Goal: Transaction & Acquisition: Purchase product/service

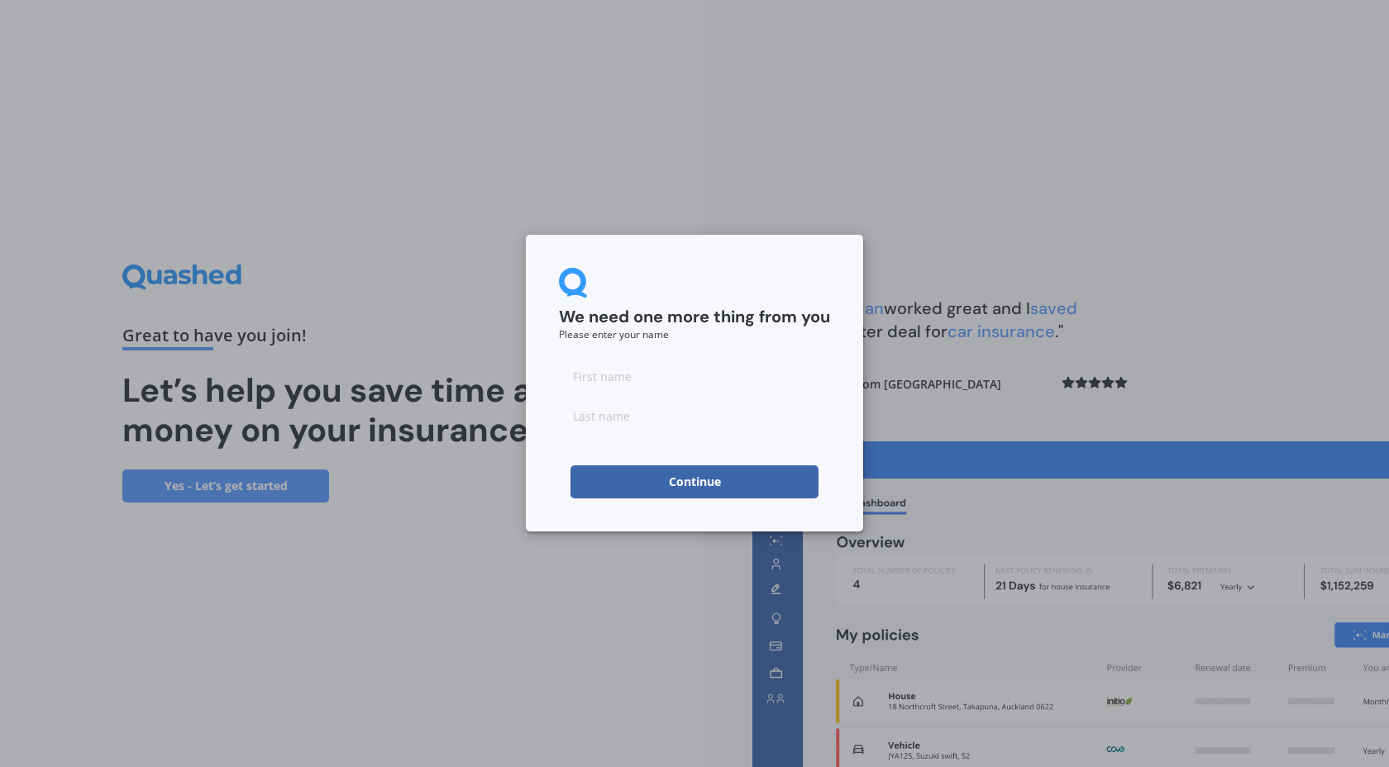
click at [648, 396] on div at bounding box center [694, 396] width 271 height 73
click at [641, 376] on input at bounding box center [694, 376] width 271 height 33
type input "[PERSON_NAME]"
click at [644, 427] on input at bounding box center [694, 415] width 271 height 33
type input "[PERSON_NAME]"
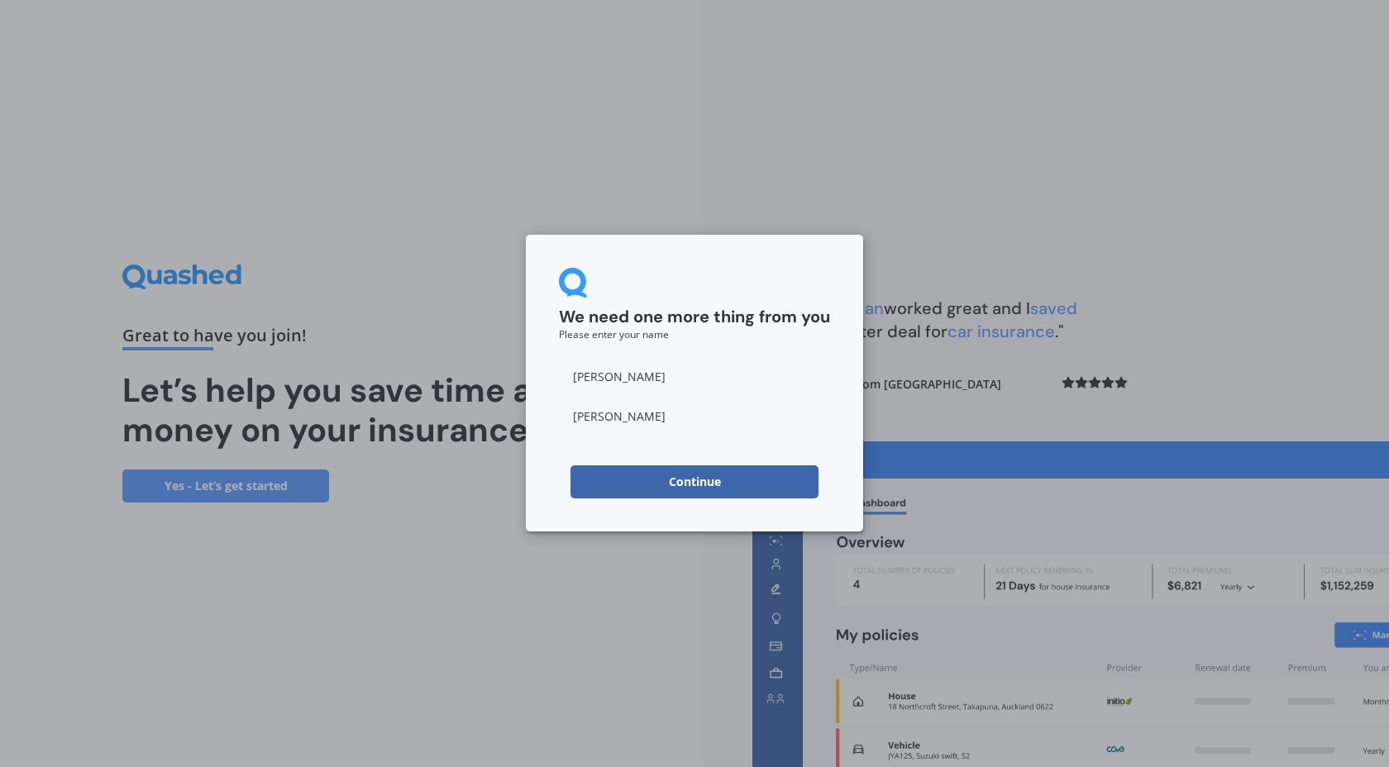
click at [683, 486] on button "Continue" at bounding box center [694, 481] width 248 height 33
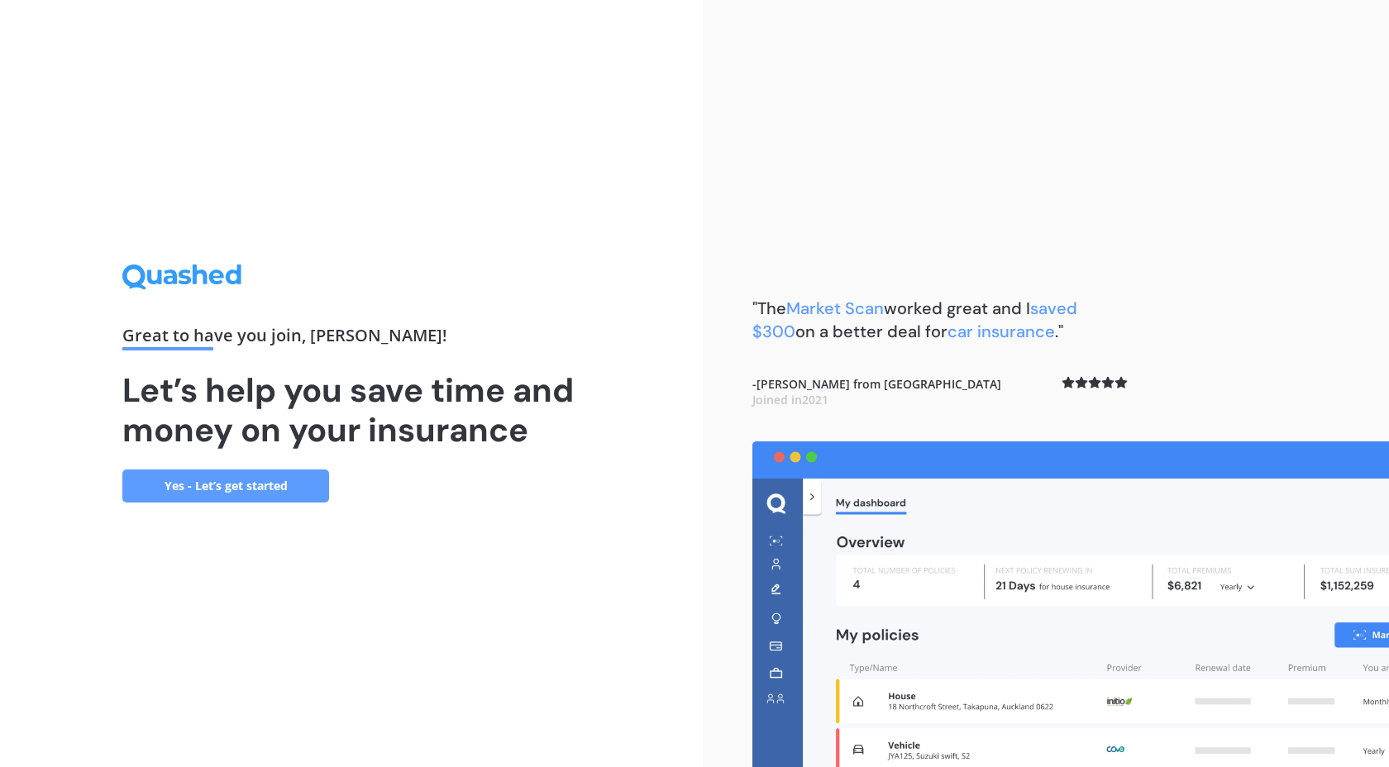
click at [218, 485] on link "Yes - Let’s get started" at bounding box center [225, 485] width 207 height 33
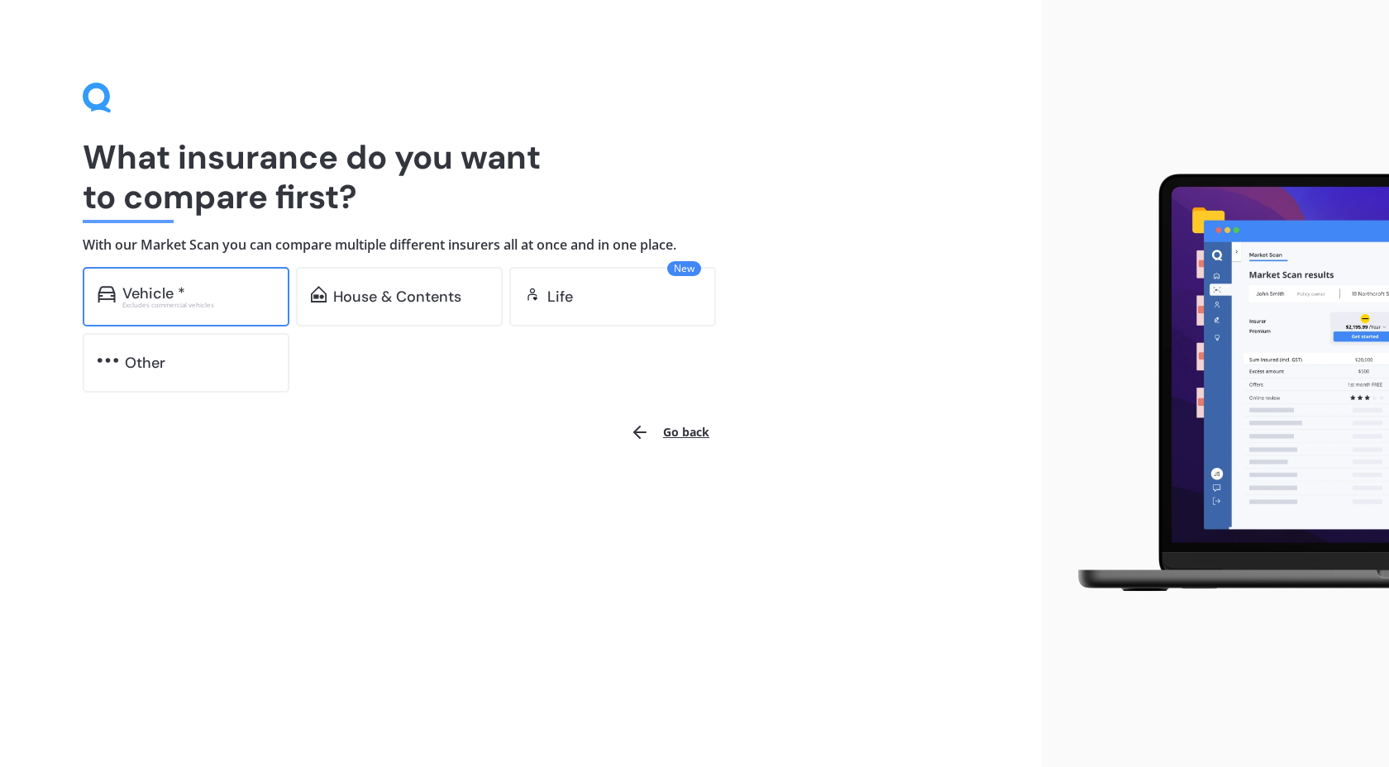
click at [133, 288] on div "Vehicle *" at bounding box center [153, 293] width 63 height 17
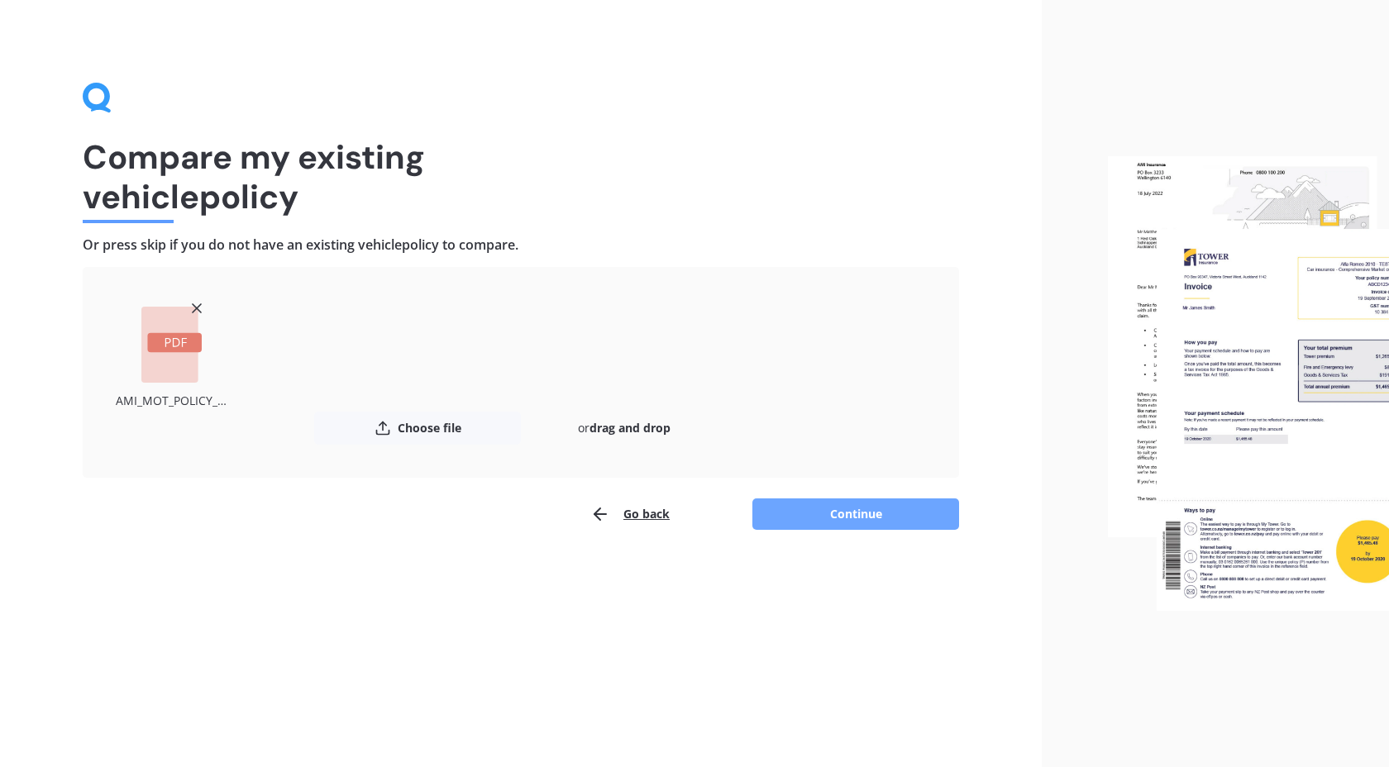
click at [841, 522] on button "Continue" at bounding box center [855, 513] width 207 height 31
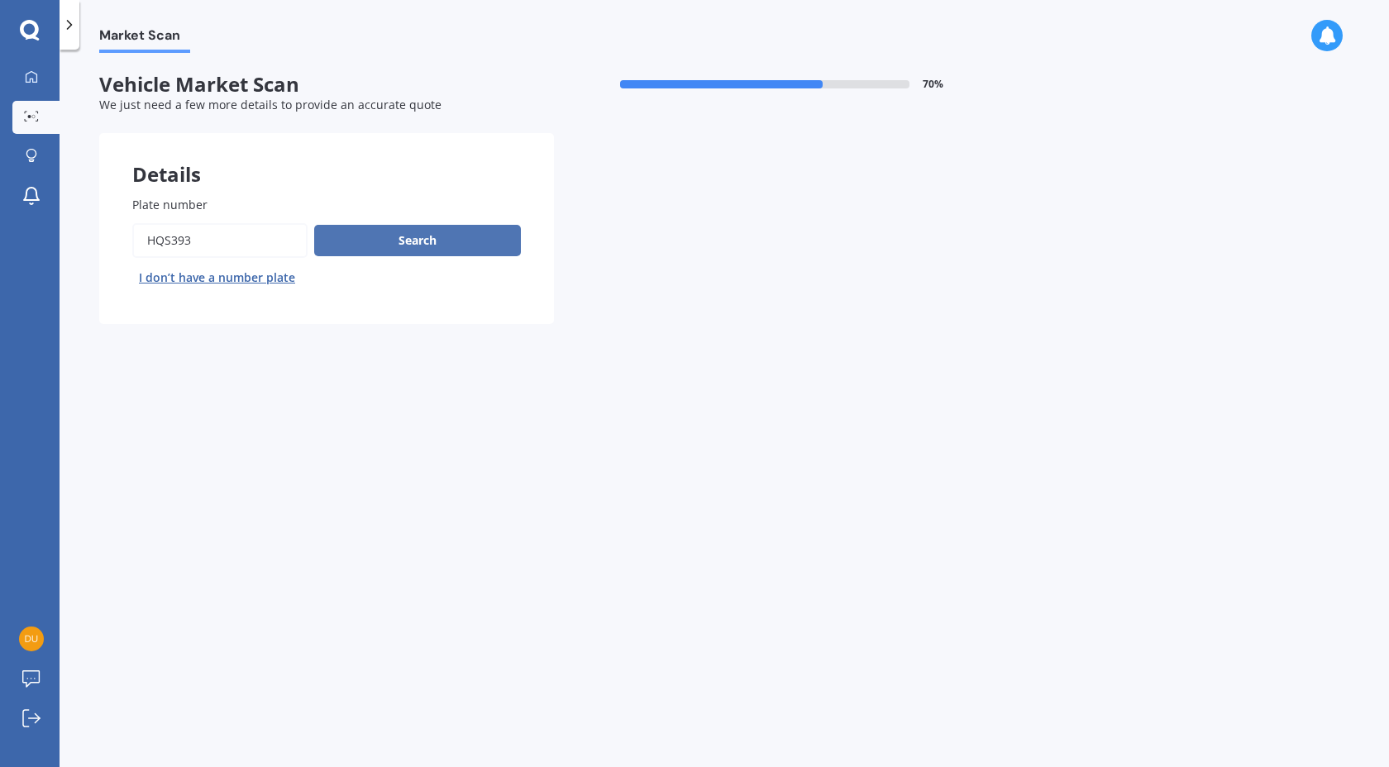
click at [426, 239] on button "Search" at bounding box center [417, 240] width 207 height 31
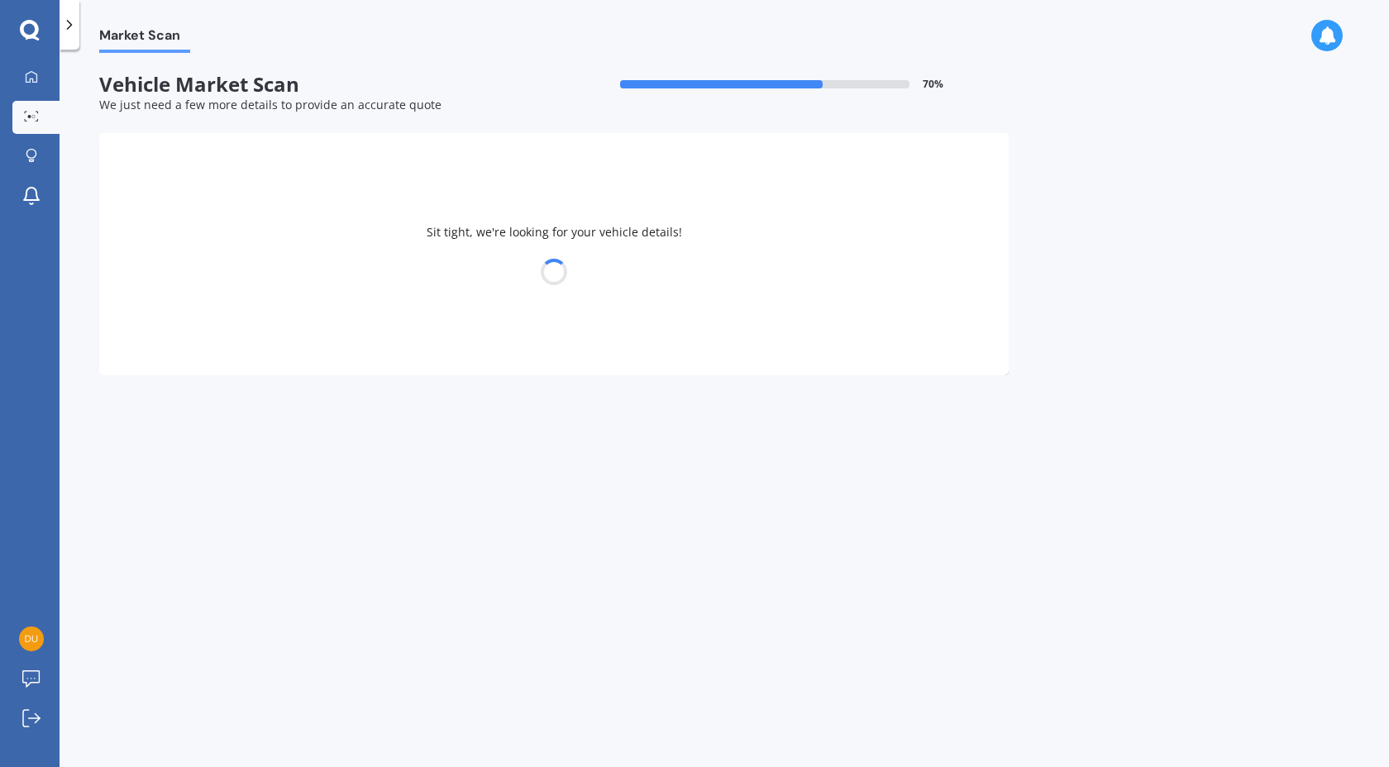
select select "SUBARU"
select select "OUTBACK"
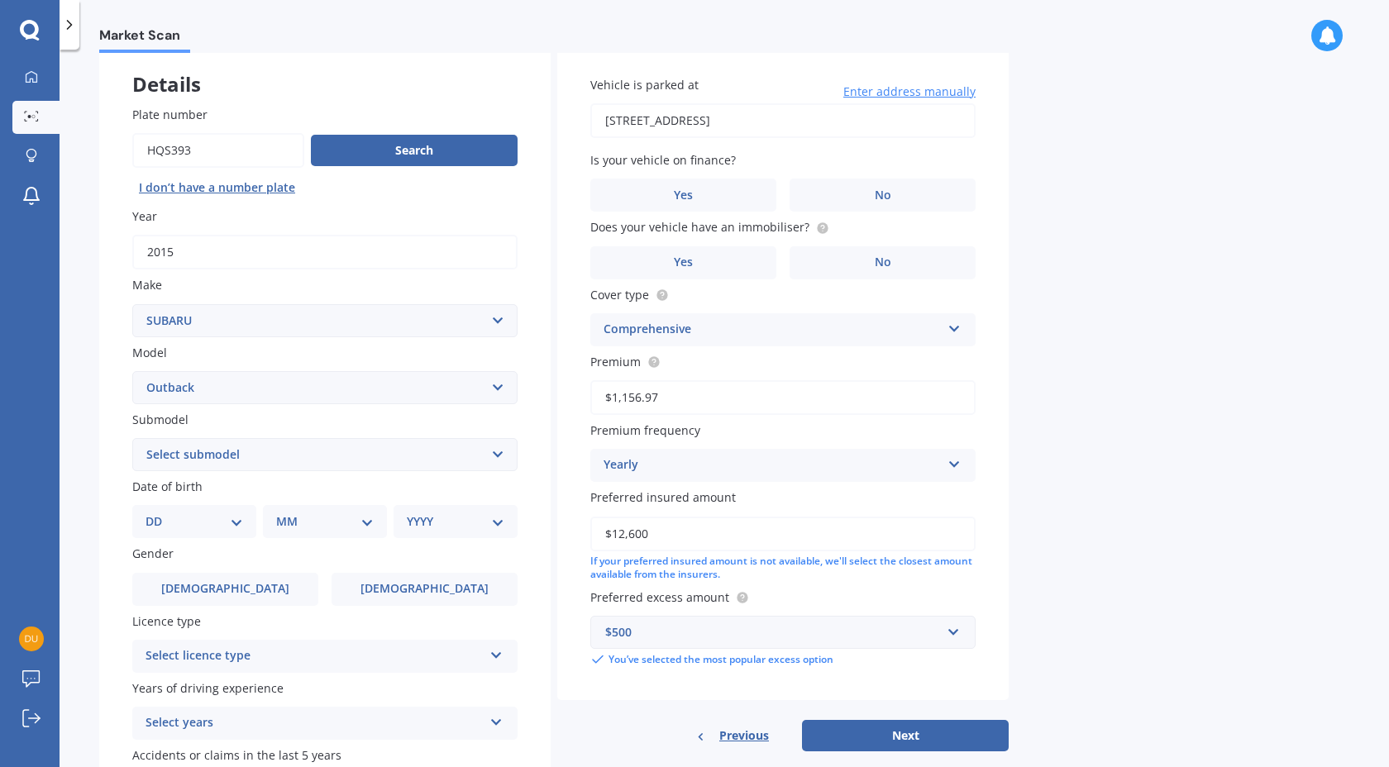
scroll to position [77, 0]
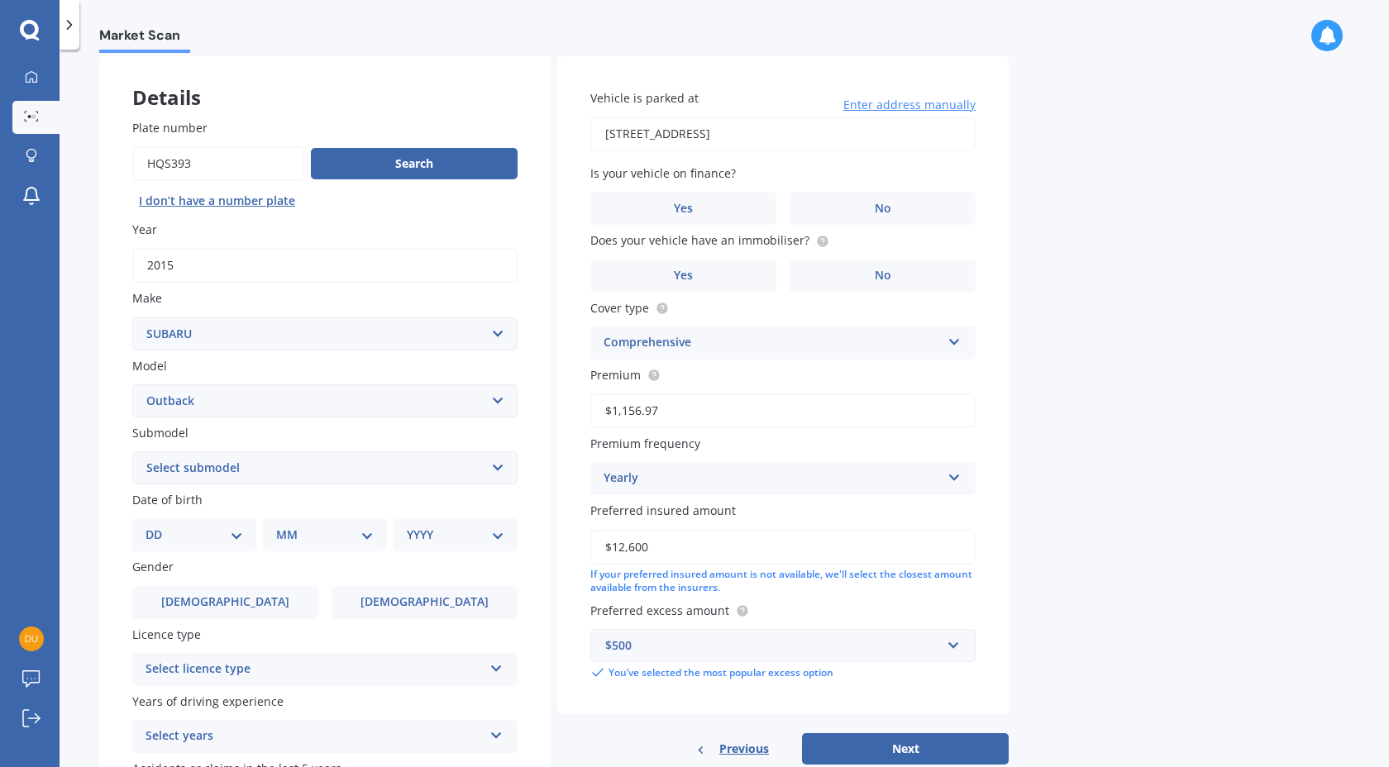
click at [493, 331] on select "Select make AC ALFA ROMEO ASTON [PERSON_NAME] AUDI AUSTIN BEDFORD Bentley BMW B…" at bounding box center [324, 333] width 385 height 33
click at [132, 317] on select "Select make AC ALFA ROMEO ASTON [PERSON_NAME] AUDI AUSTIN BEDFORD Bentley BMW B…" at bounding box center [324, 333] width 385 height 33
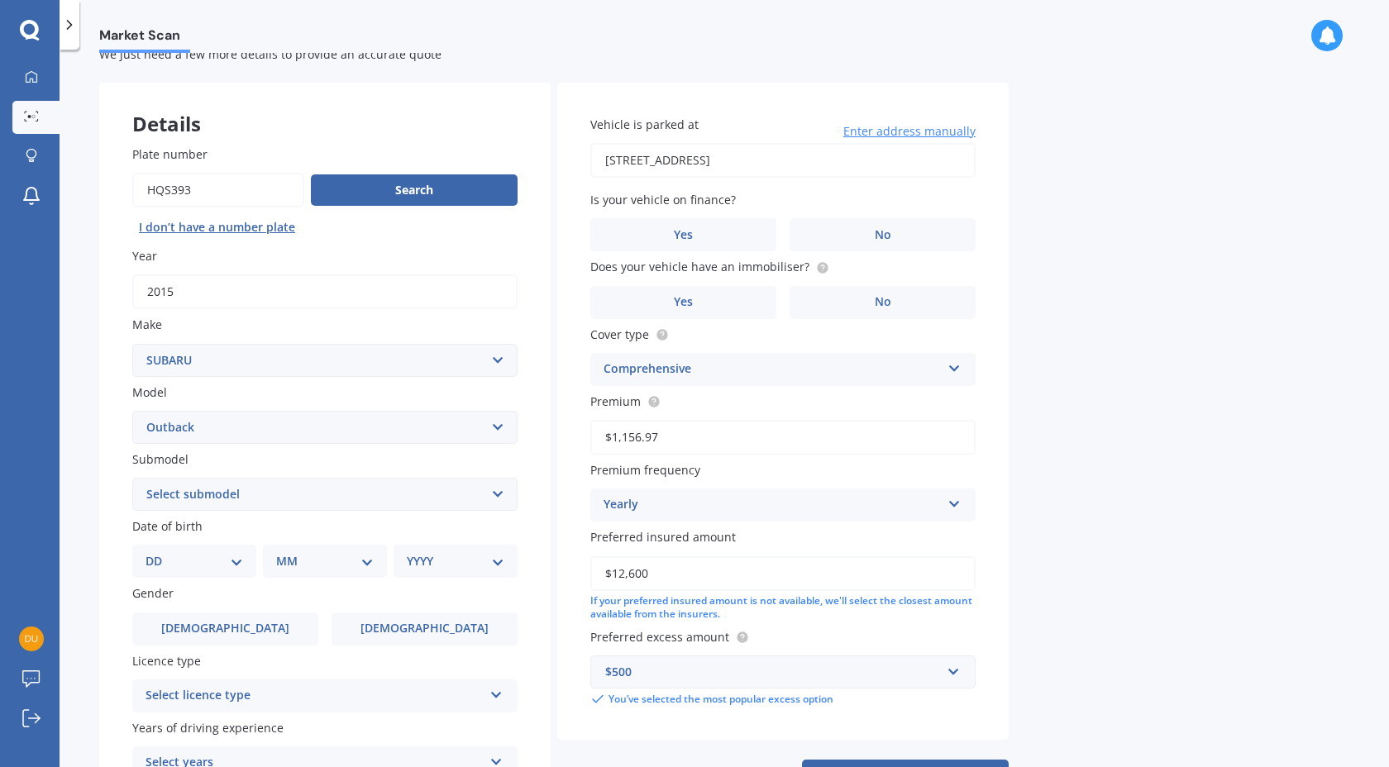
scroll to position [79, 0]
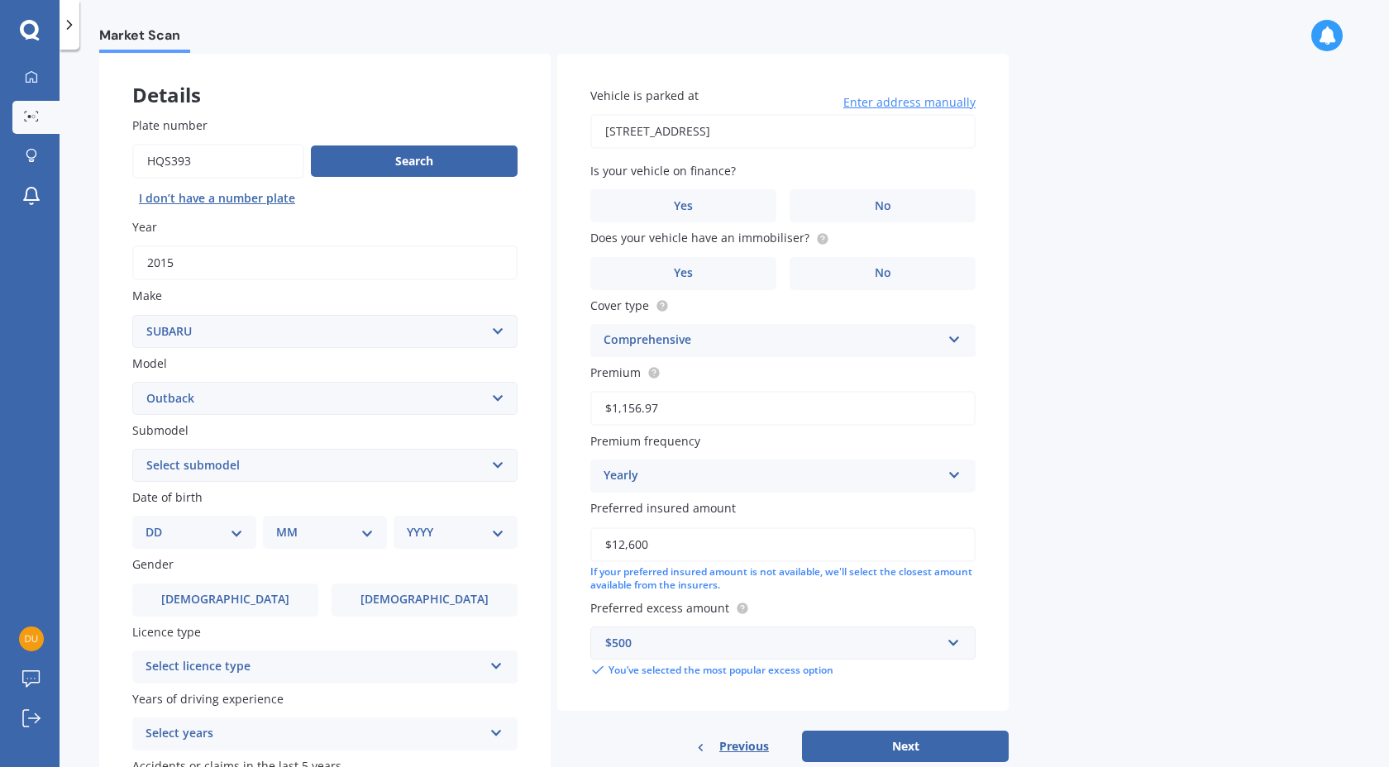
click at [501, 465] on select "Select submodel 2.0 Diesel 2.0 Diesel turbo 2.0D premium 2.5 2.5i 2.5i Luxury 2…" at bounding box center [324, 465] width 385 height 33
click at [497, 462] on select "Select submodel 2.0 Diesel 2.0 Diesel turbo 2.0D premium 2.5 2.5i 2.5i Luxury 2…" at bounding box center [324, 465] width 385 height 33
click at [225, 603] on span "[DEMOGRAPHIC_DATA]" at bounding box center [225, 600] width 131 height 14
click at [0, 0] on input "[DEMOGRAPHIC_DATA]" at bounding box center [0, 0] width 0 height 0
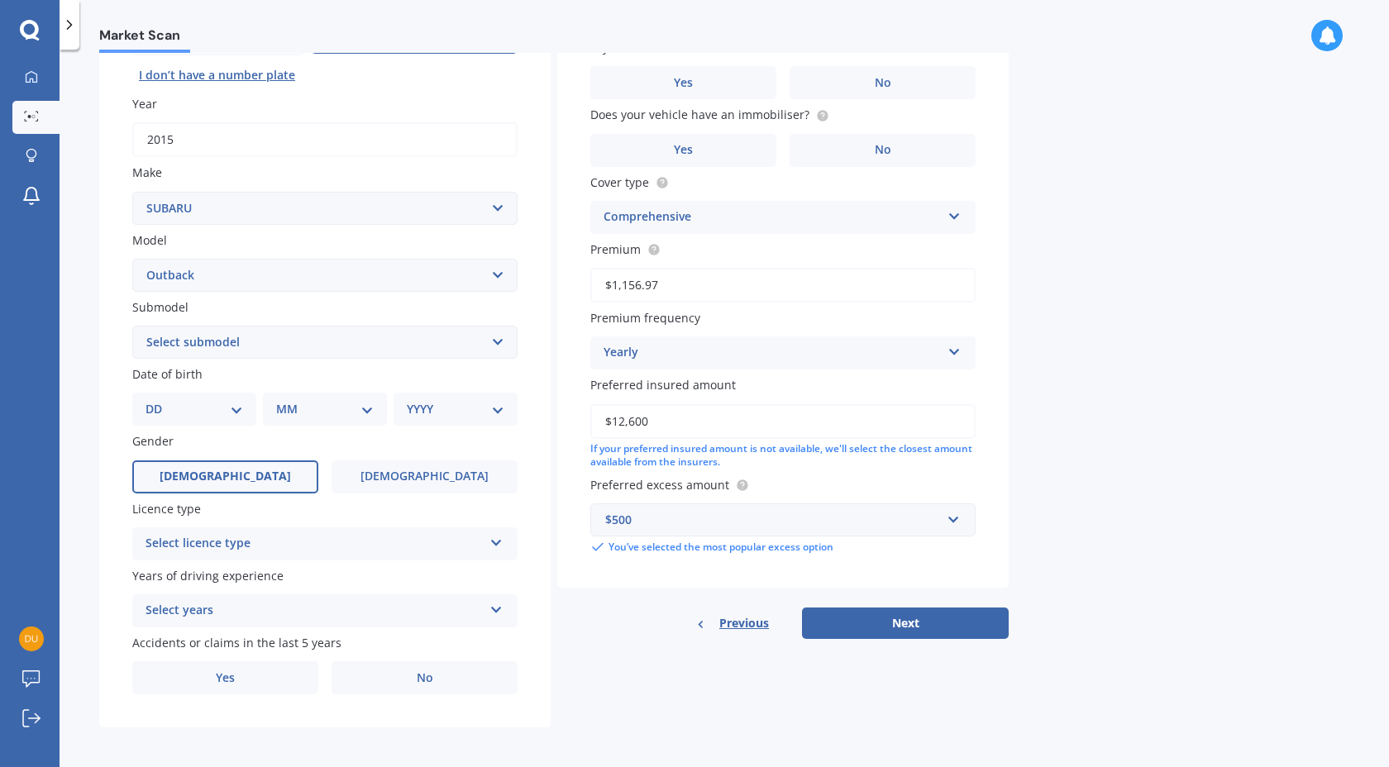
scroll to position [206, 0]
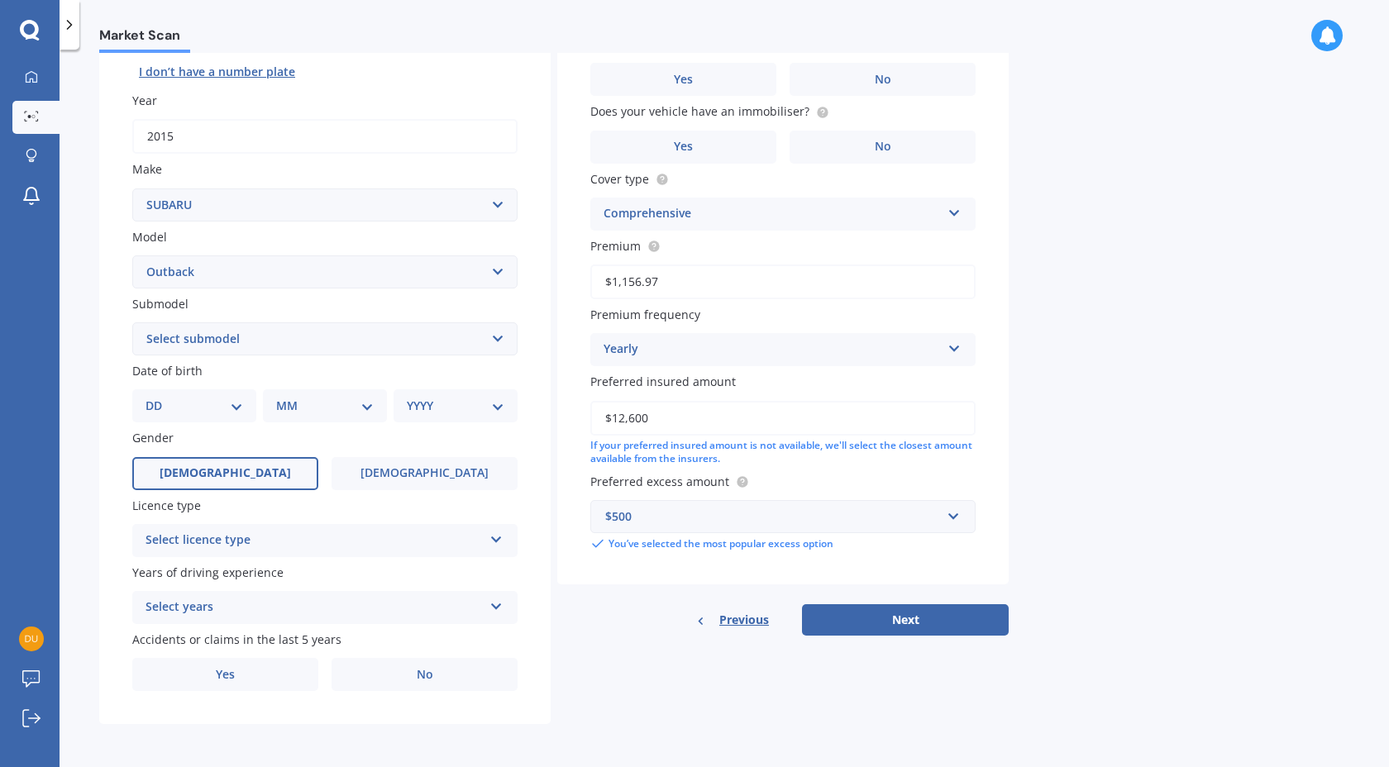
click at [234, 403] on select "DD 01 02 03 04 05 06 07 08 09 10 11 12 13 14 15 16 17 18 19 20 21 22 23 24 25 2…" at bounding box center [194, 406] width 98 height 18
select select "17"
click at [159, 397] on select "DD 01 02 03 04 05 06 07 08 09 10 11 12 13 14 15 16 17 18 19 20 21 22 23 24 25 2…" at bounding box center [194, 406] width 98 height 18
click at [370, 403] on select "MM 01 02 03 04 05 06 07 08 09 10 11 12" at bounding box center [328, 406] width 91 height 18
select select "02"
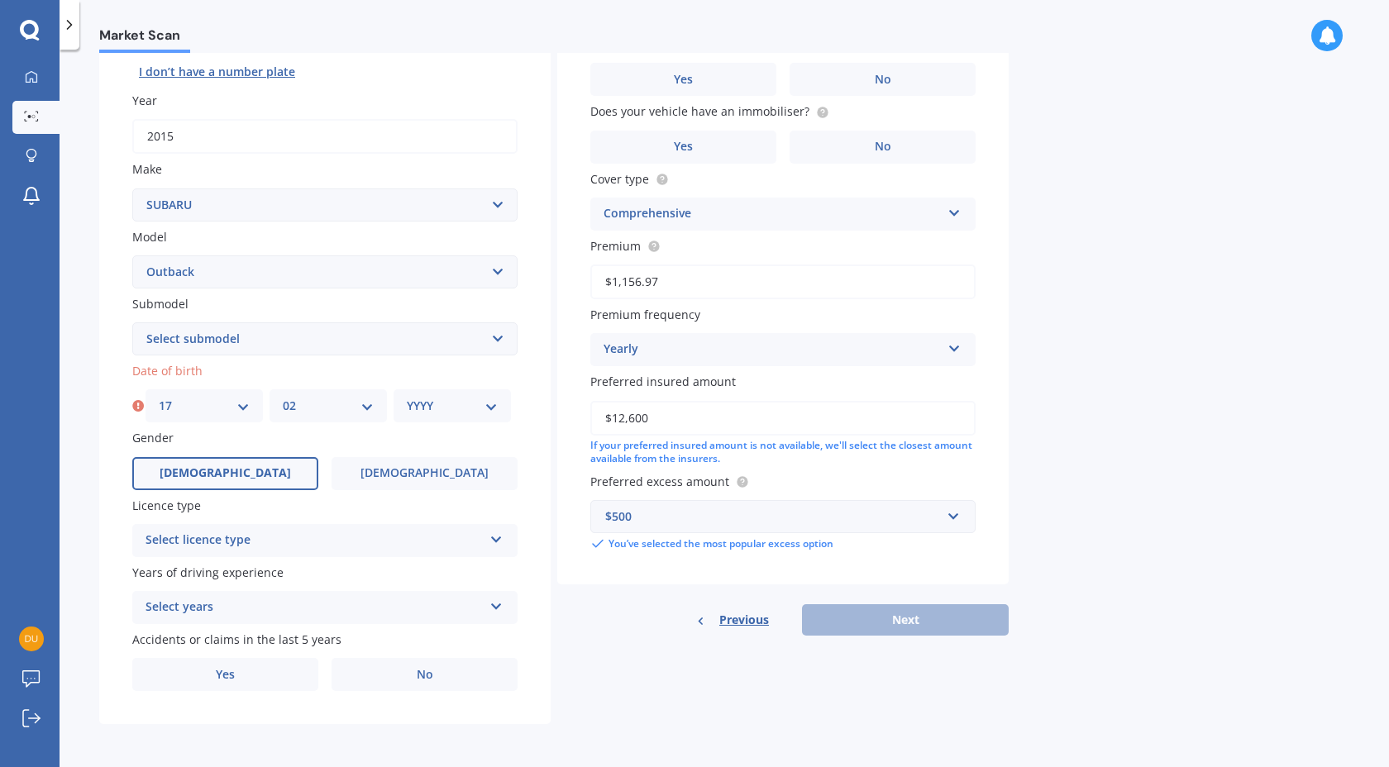
click at [283, 397] on select "MM 01 02 03 04 05 06 07 08 09 10 11 12" at bounding box center [328, 406] width 91 height 18
click at [487, 401] on select "YYYY 2025 2024 2023 2022 2021 2020 2019 2018 2017 2016 2015 2014 2013 2012 2011…" at bounding box center [452, 406] width 91 height 18
select select "1973"
click at [407, 397] on select "YYYY 2025 2024 2023 2022 2021 2020 2019 2018 2017 2016 2015 2014 2013 2012 2011…" at bounding box center [452, 406] width 91 height 18
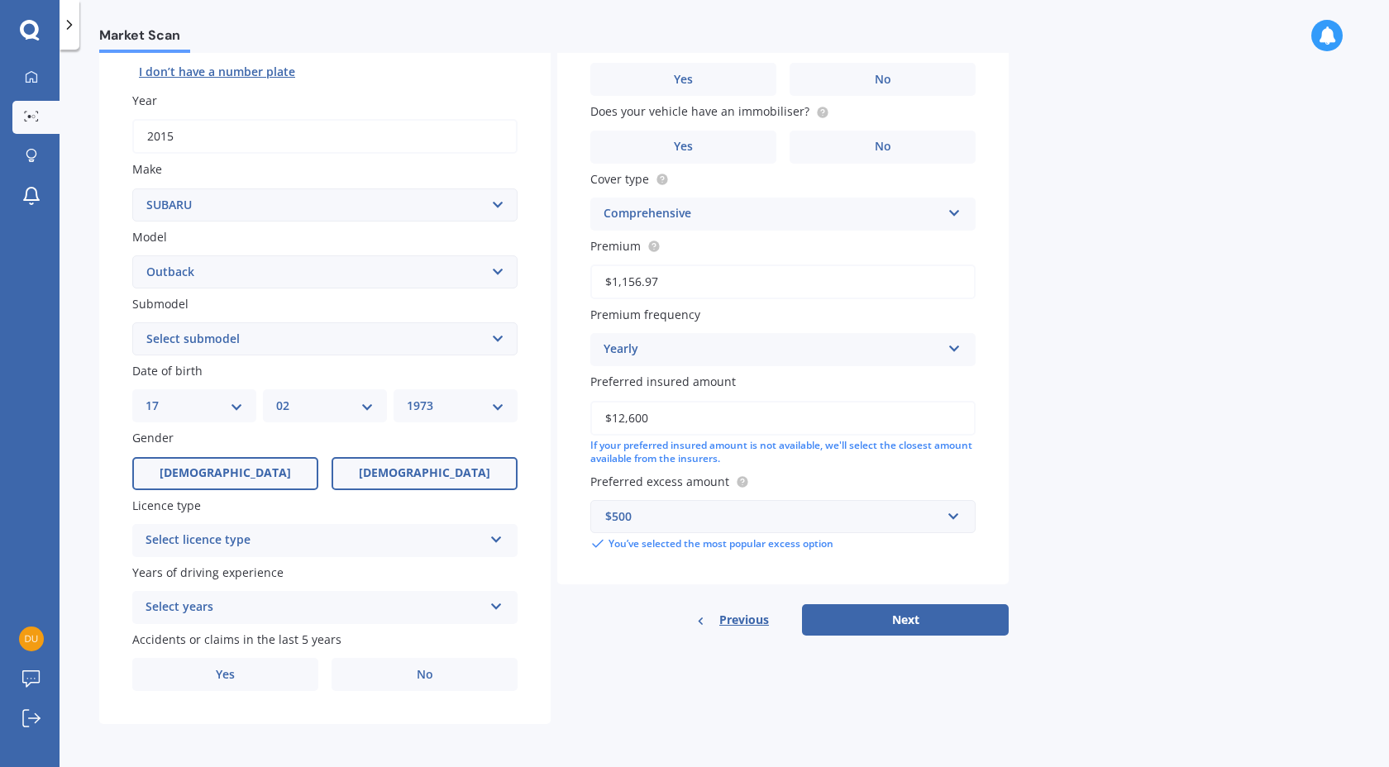
click at [430, 479] on span "[DEMOGRAPHIC_DATA]" at bounding box center [424, 473] width 131 height 14
click at [0, 0] on input "[DEMOGRAPHIC_DATA]" at bounding box center [0, 0] width 0 height 0
click at [244, 469] on label "[DEMOGRAPHIC_DATA]" at bounding box center [225, 473] width 186 height 33
click at [0, 0] on input "[DEMOGRAPHIC_DATA]" at bounding box center [0, 0] width 0 height 0
click at [492, 539] on icon at bounding box center [496, 537] width 14 height 12
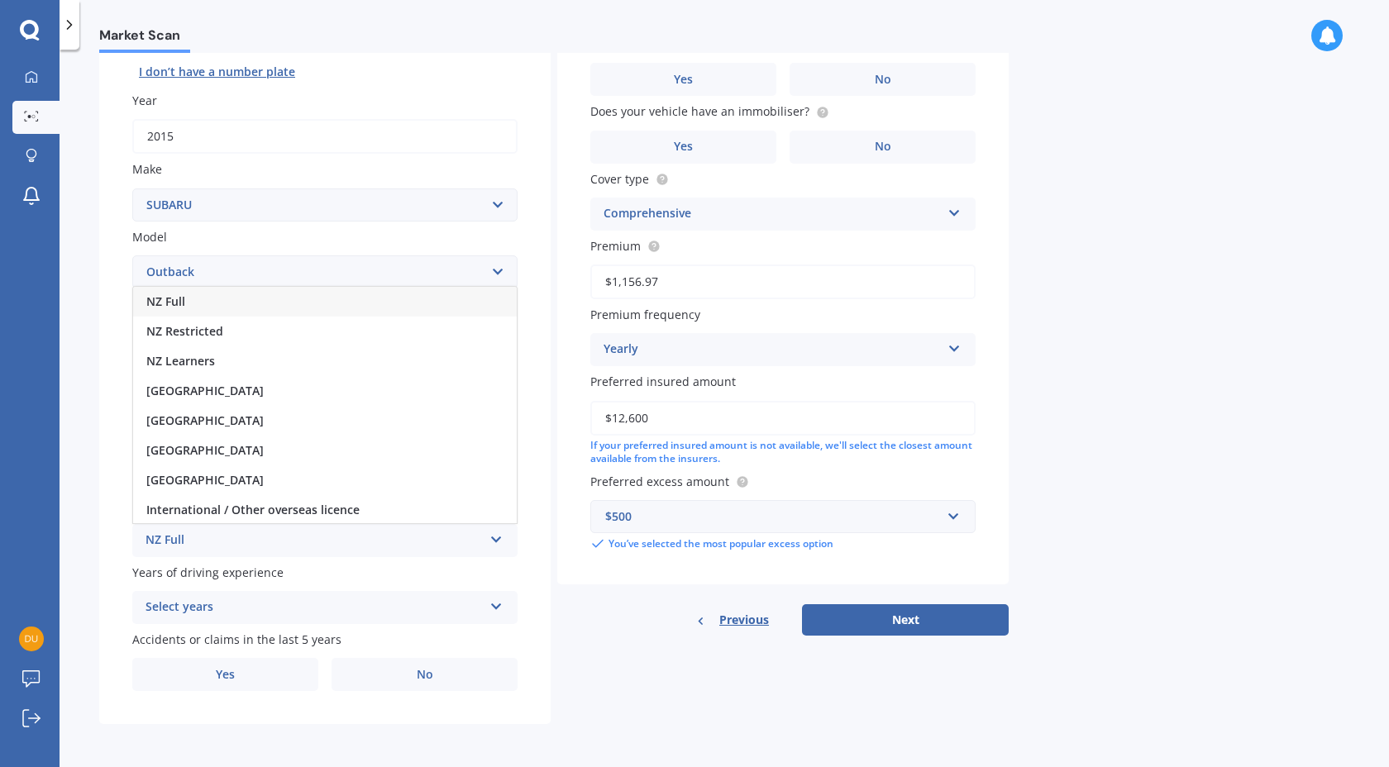
click at [189, 310] on div "NZ Full" at bounding box center [325, 302] width 384 height 30
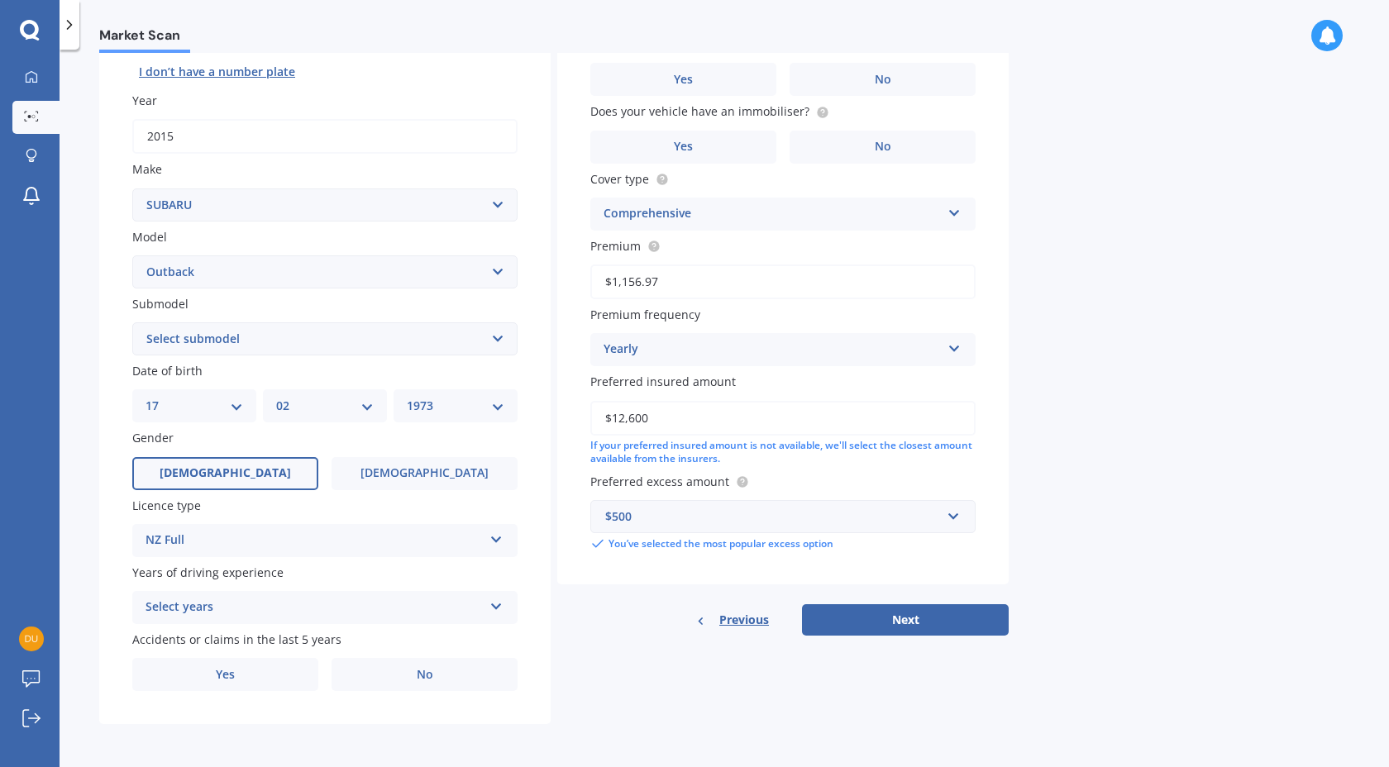
click at [493, 604] on icon at bounding box center [496, 604] width 14 height 12
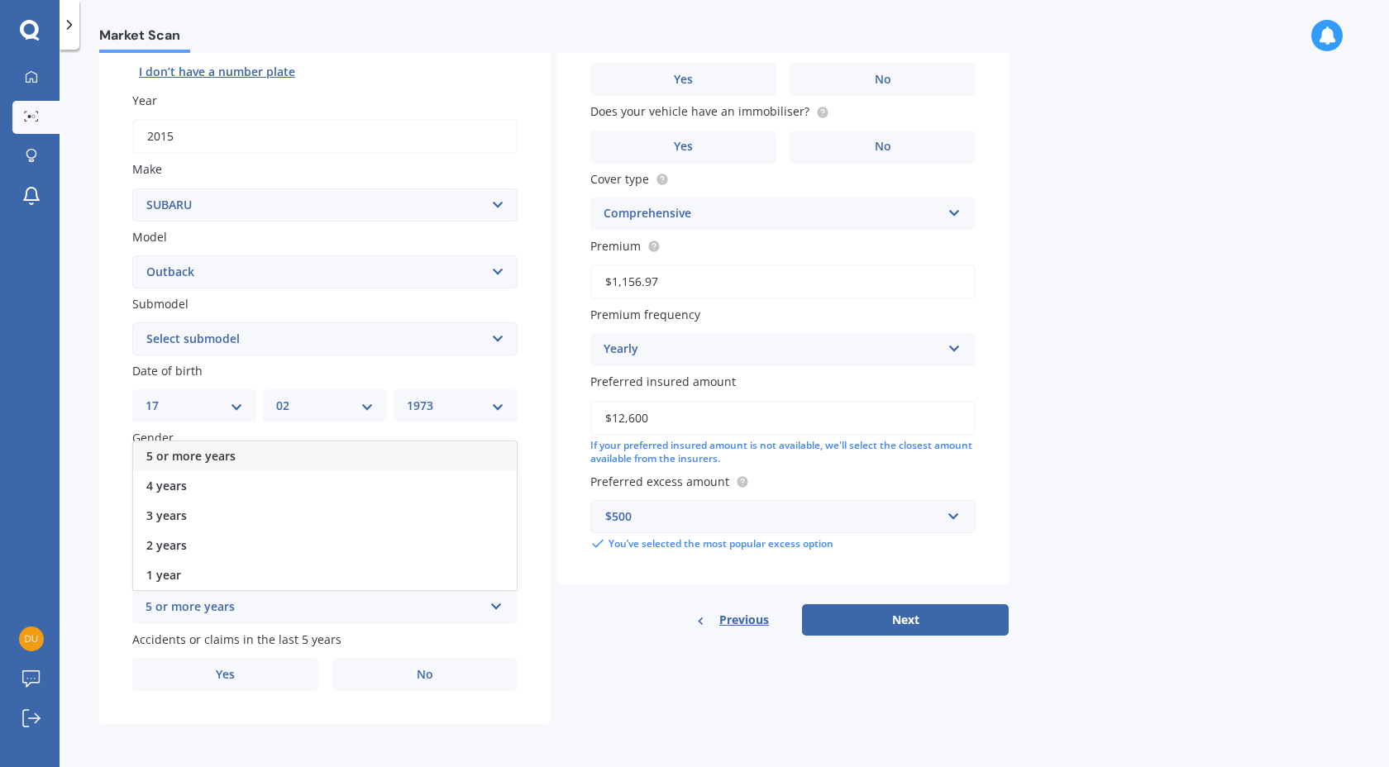
click at [193, 450] on span "5 or more years" at bounding box center [190, 456] width 89 height 16
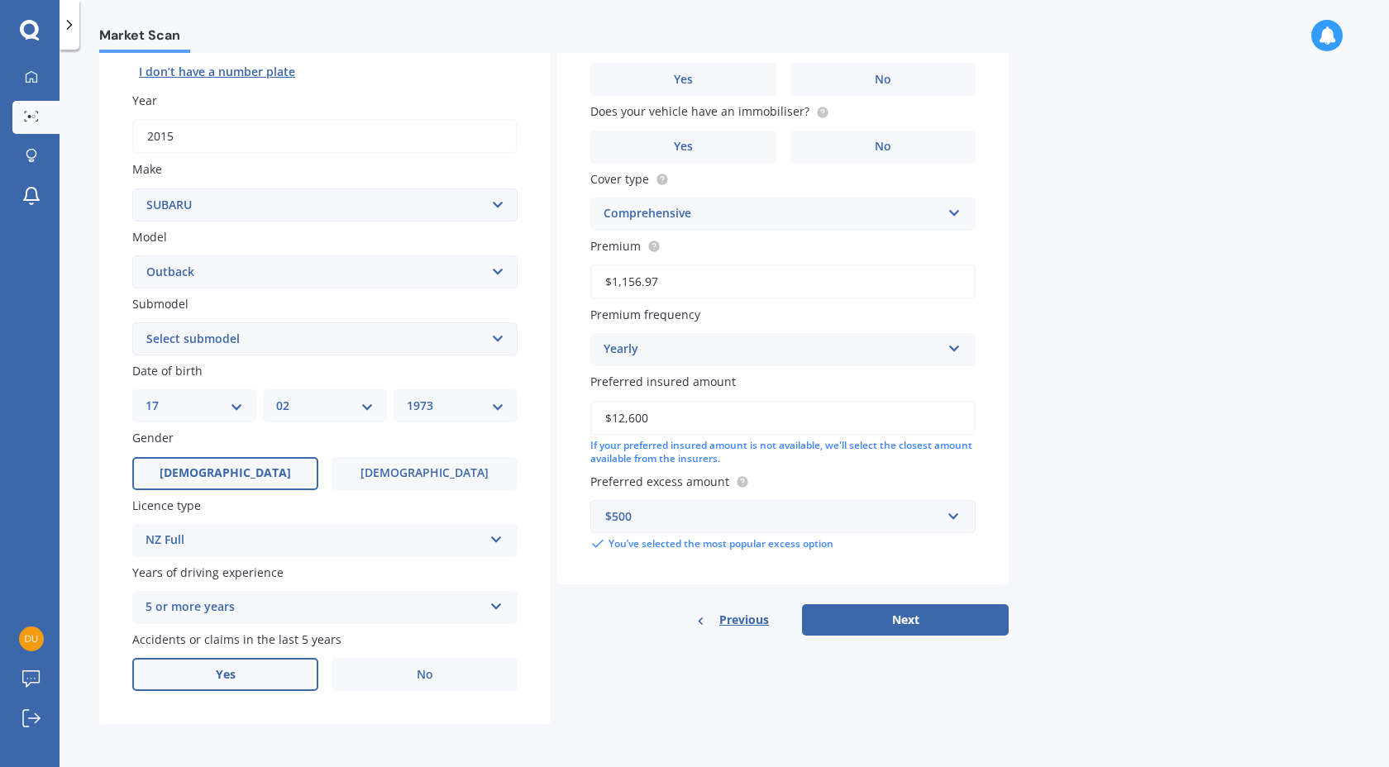
click at [254, 676] on label "Yes" at bounding box center [225, 674] width 186 height 33
click at [0, 0] on input "Yes" at bounding box center [0, 0] width 0 height 0
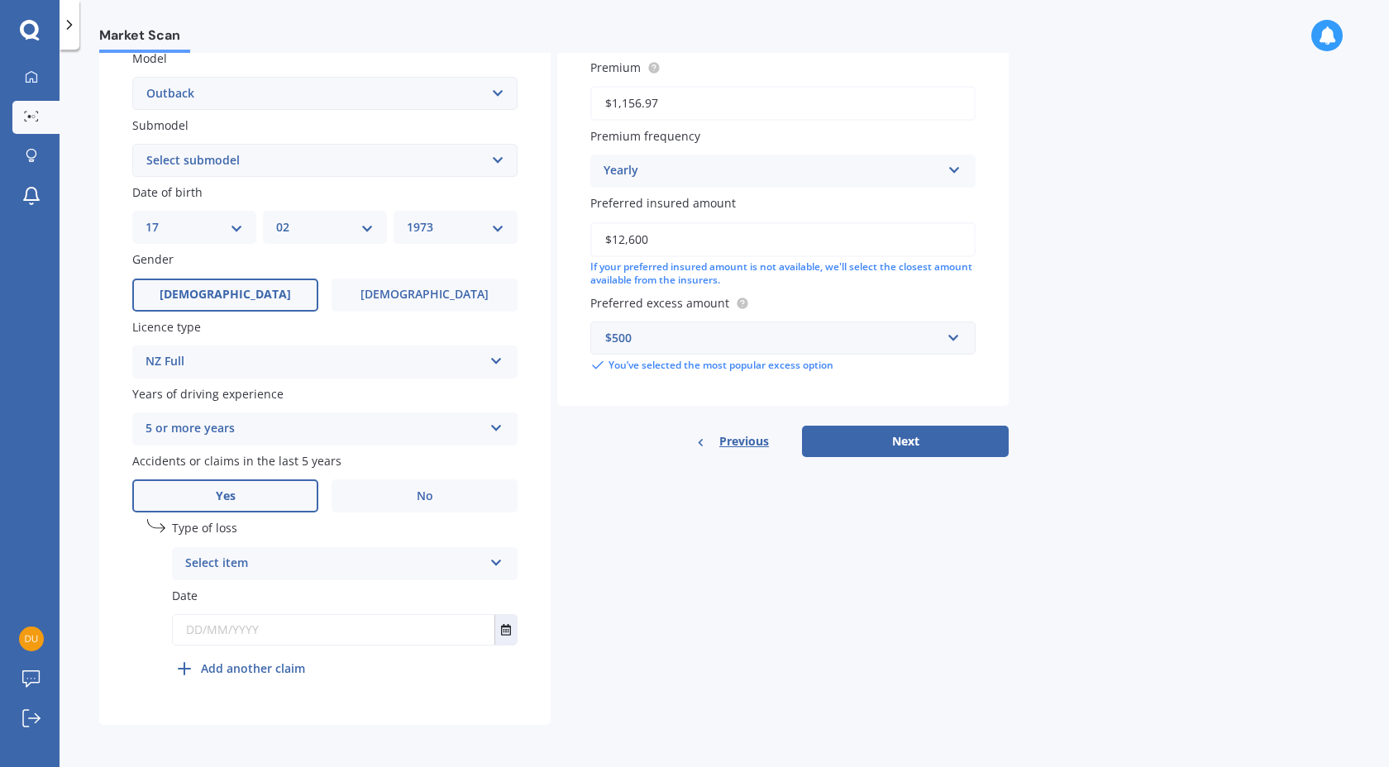
scroll to position [385, 0]
click at [496, 560] on icon at bounding box center [496, 559] width 14 height 12
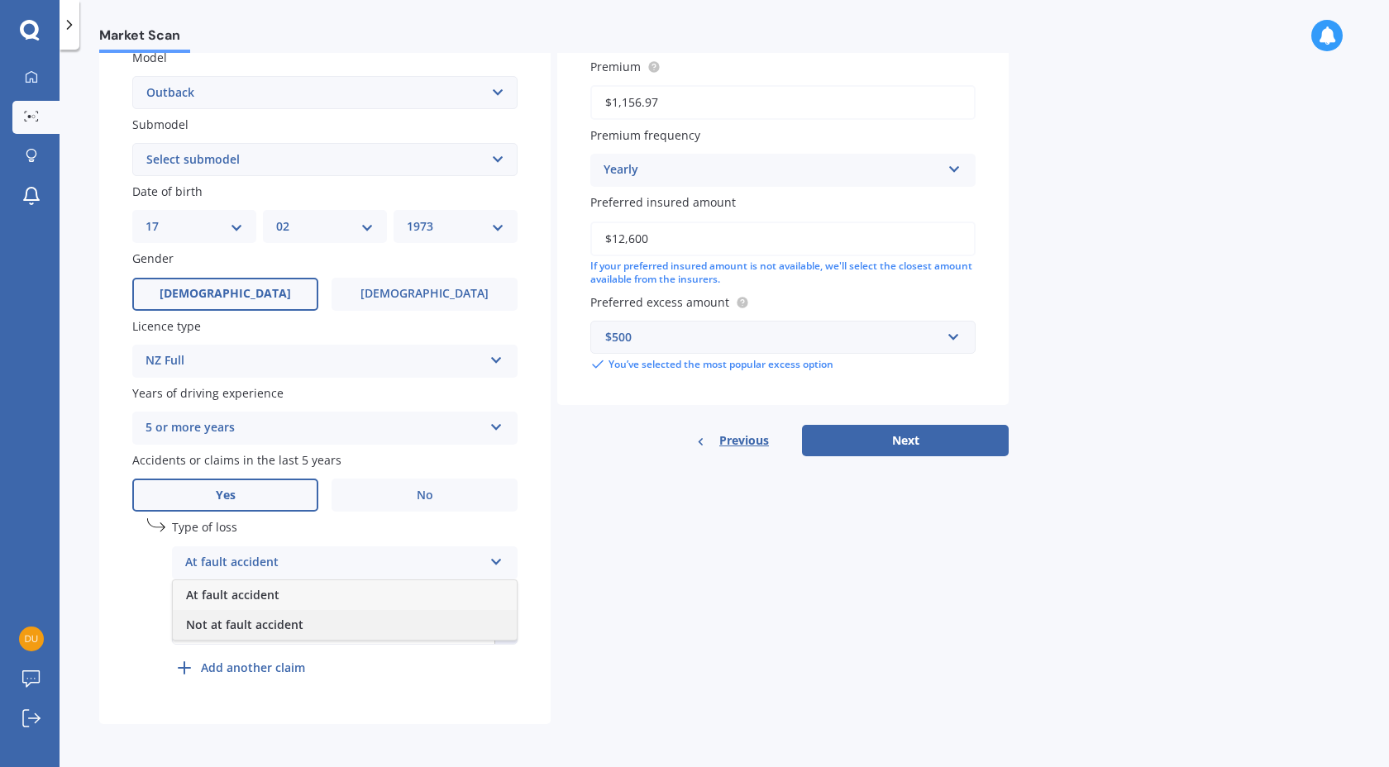
click at [267, 617] on span "Not at fault accident" at bounding box center [244, 625] width 117 height 16
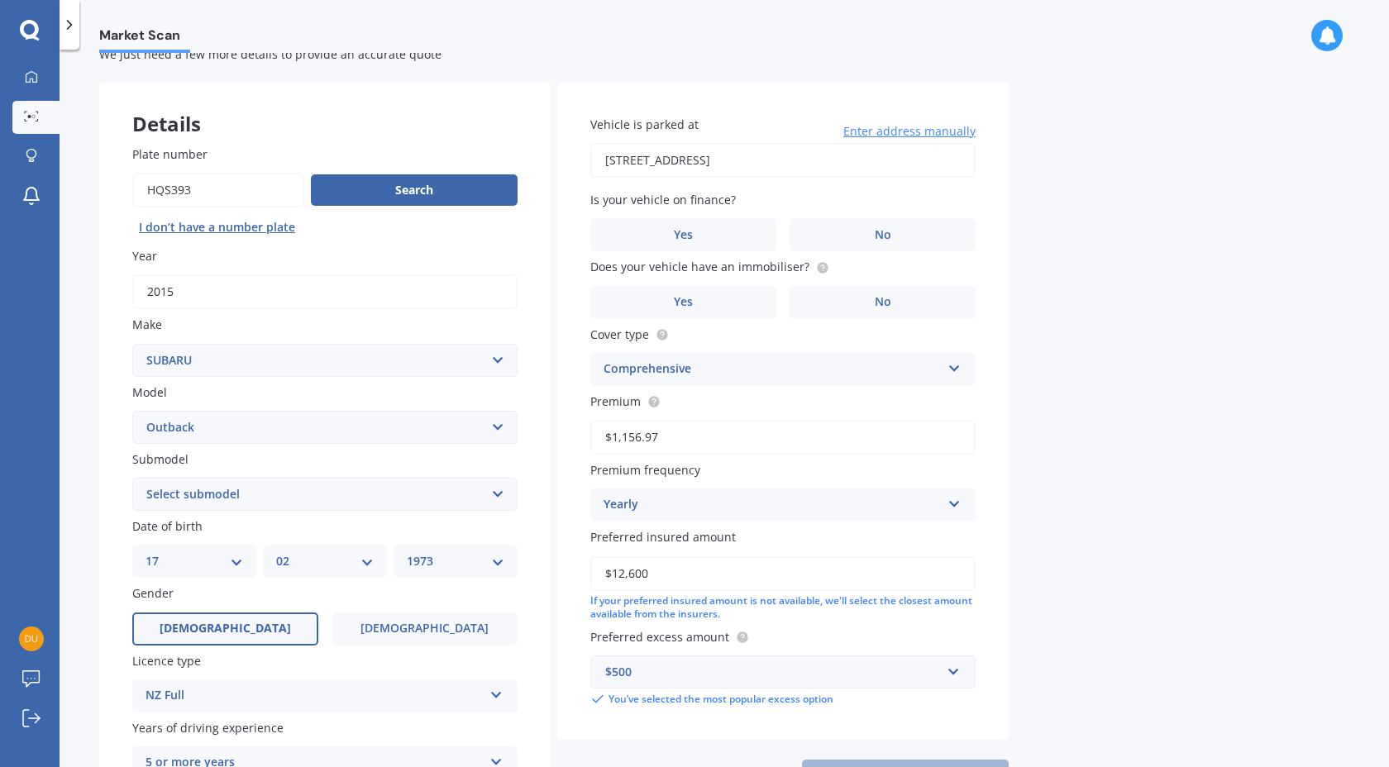
scroll to position [0, 0]
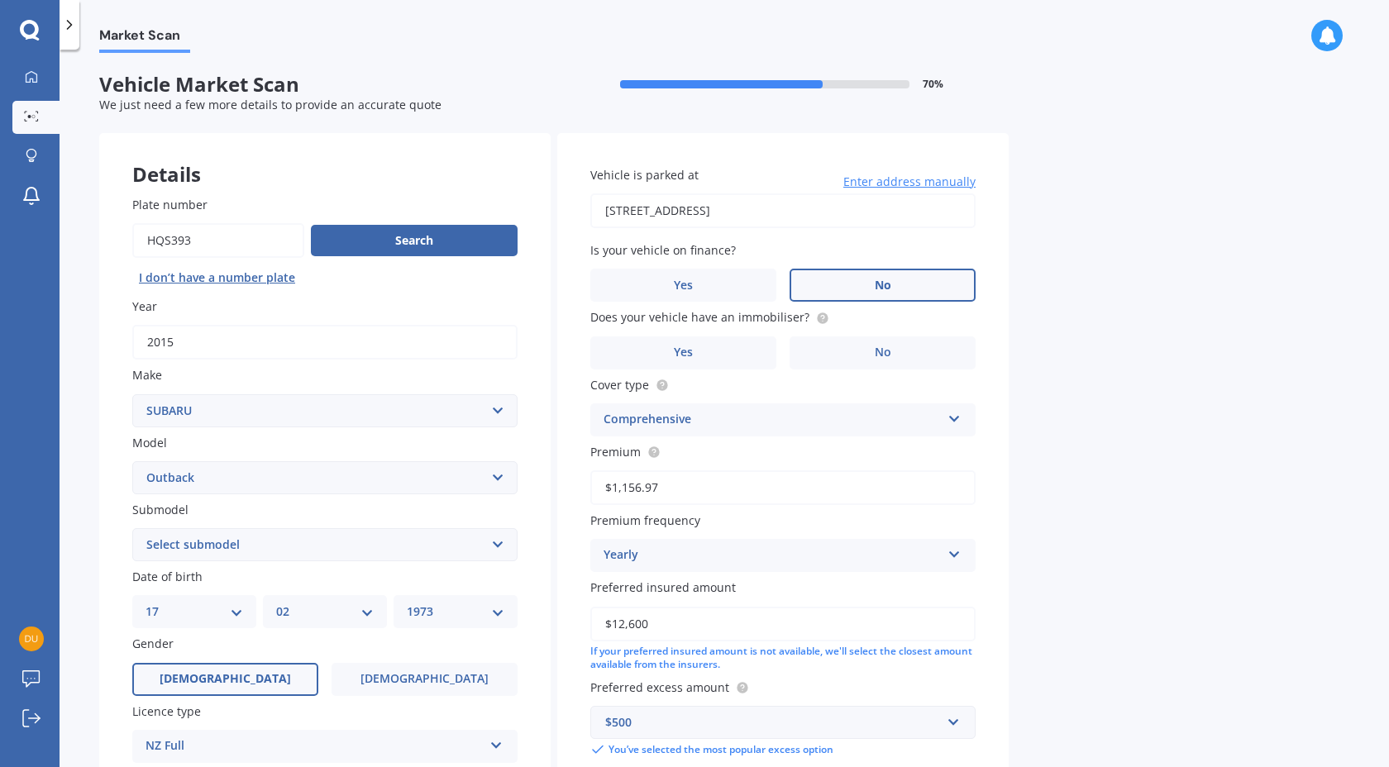
click at [904, 280] on label "No" at bounding box center [882, 285] width 186 height 33
click at [0, 0] on input "No" at bounding box center [0, 0] width 0 height 0
click at [885, 352] on span "No" at bounding box center [882, 352] width 17 height 14
click at [0, 0] on input "No" at bounding box center [0, 0] width 0 height 0
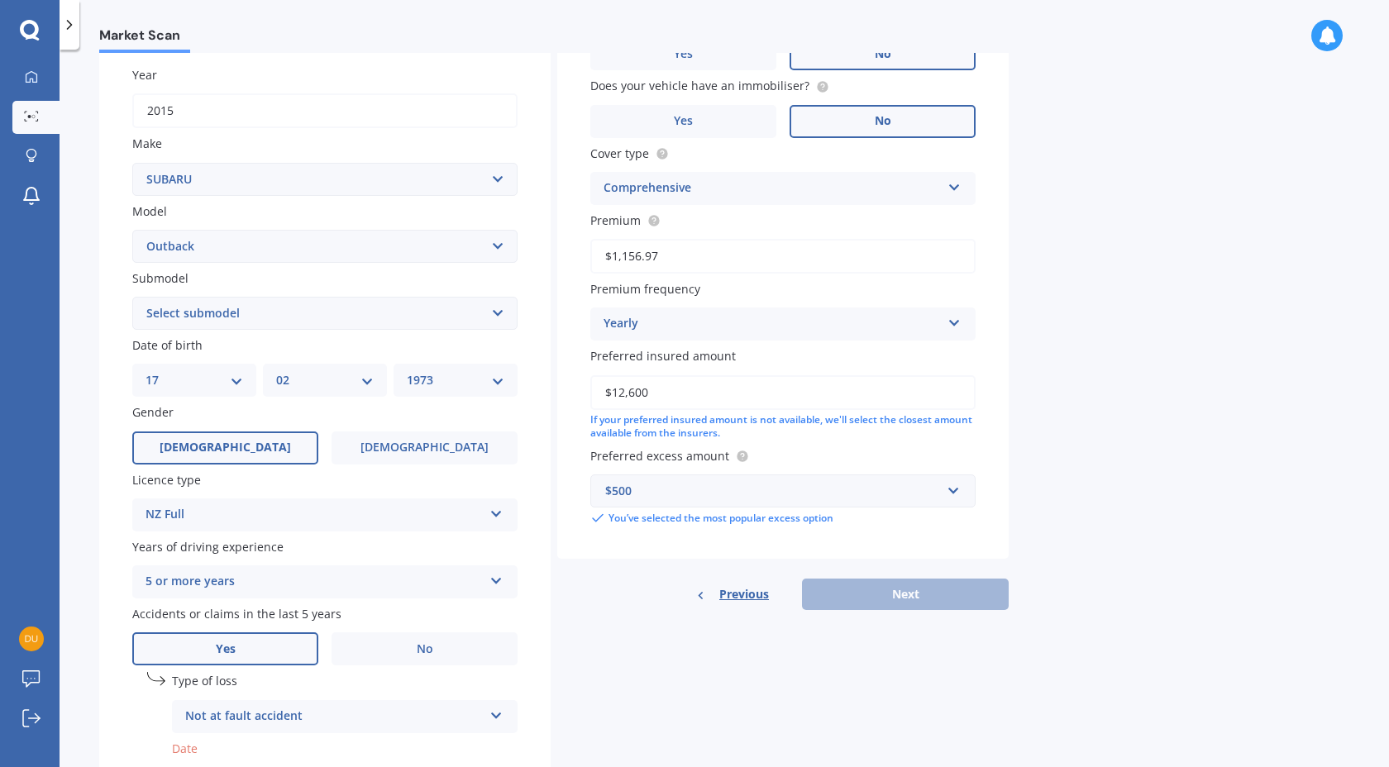
scroll to position [256, 0]
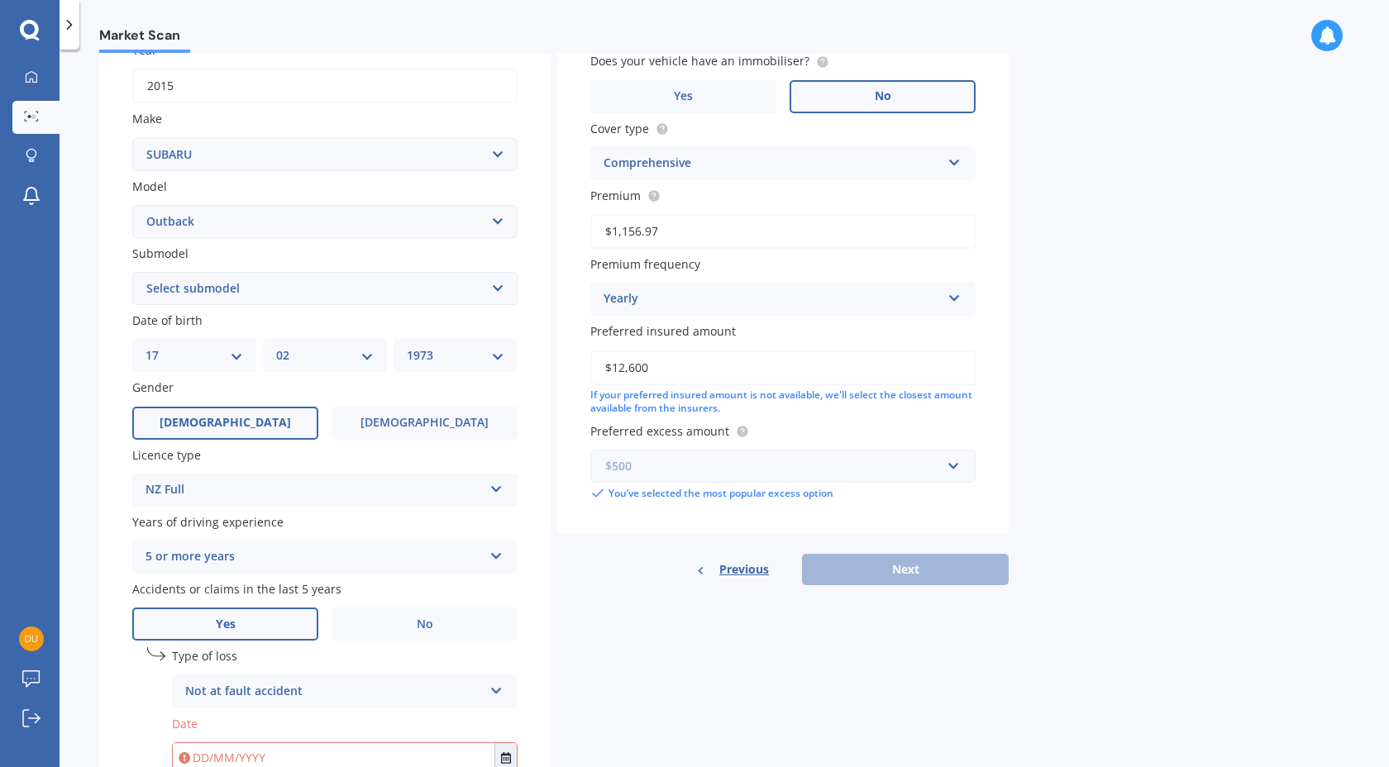
click at [956, 463] on input "text" at bounding box center [777, 465] width 370 height 31
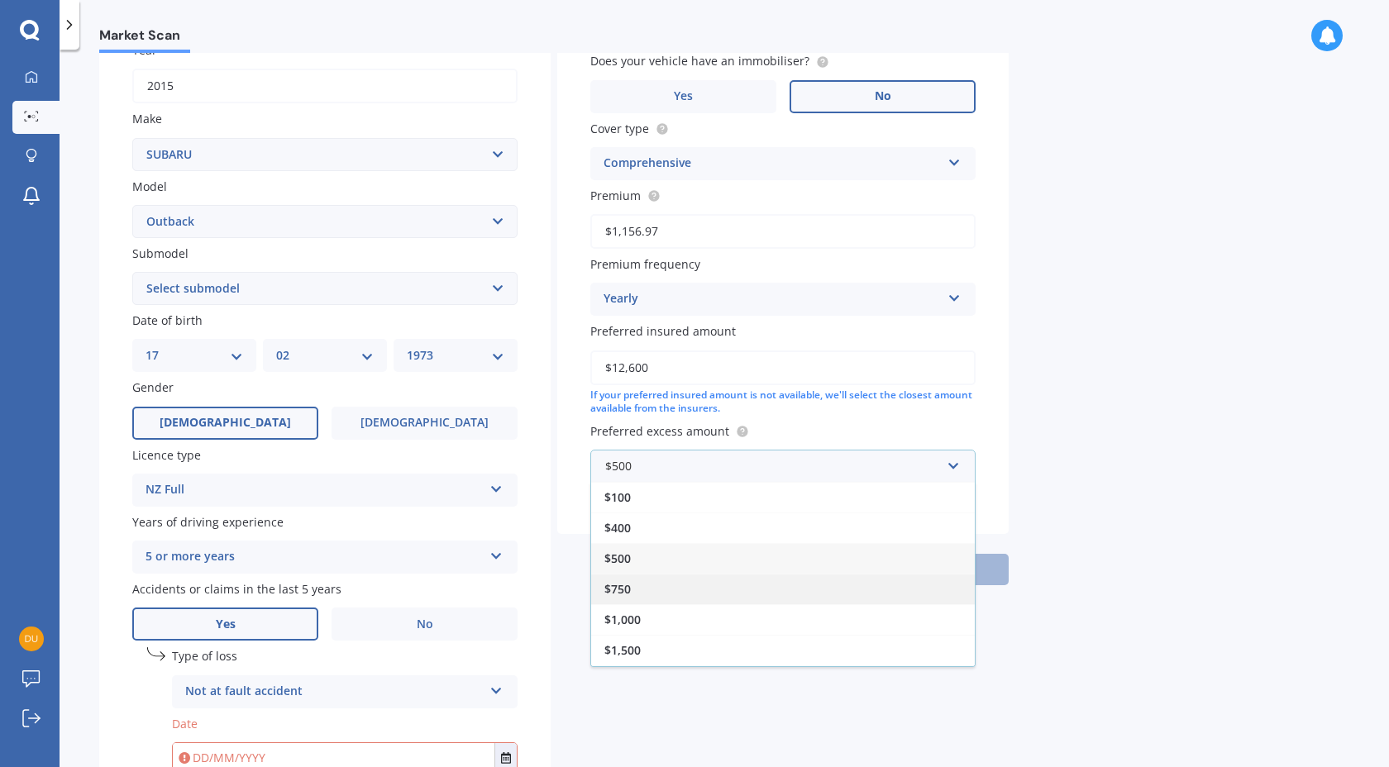
click at [619, 577] on div "$750" at bounding box center [783, 589] width 384 height 31
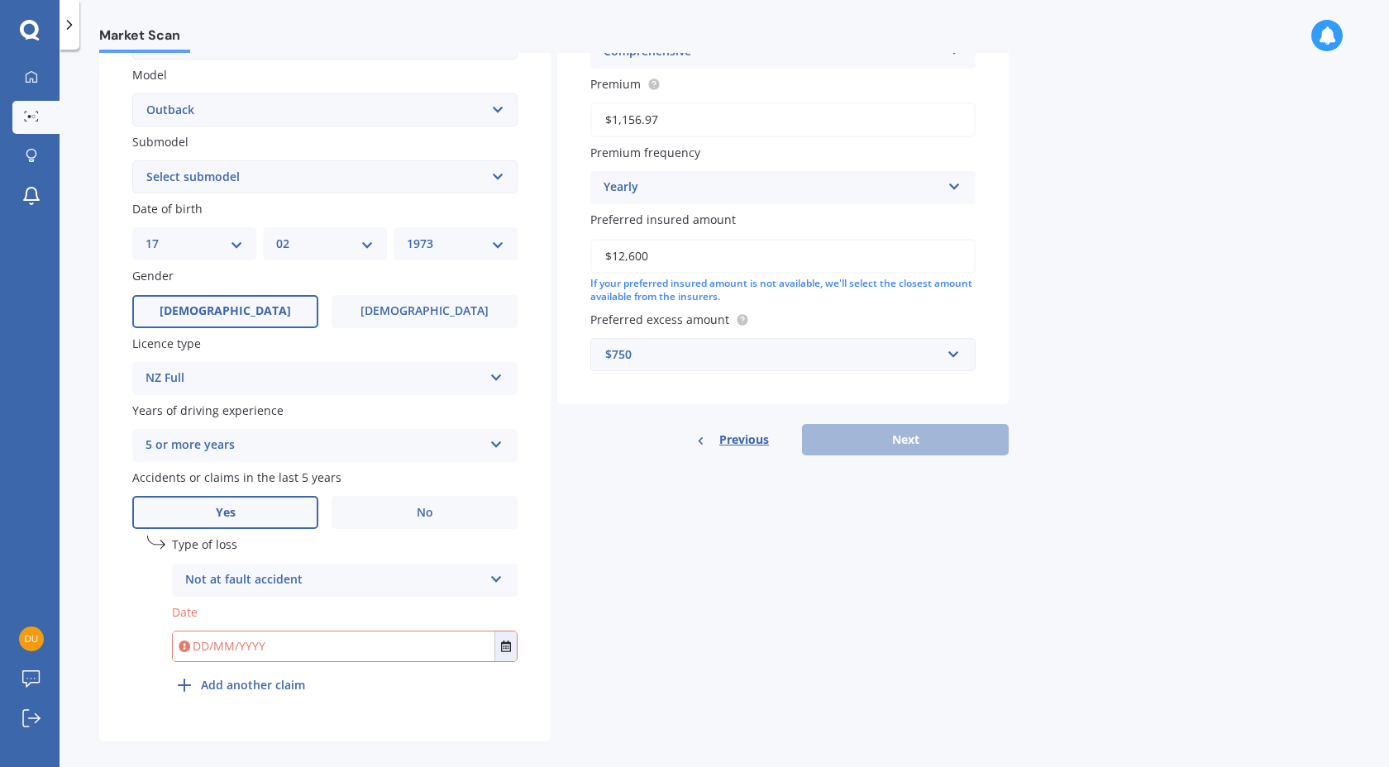
scroll to position [385, 0]
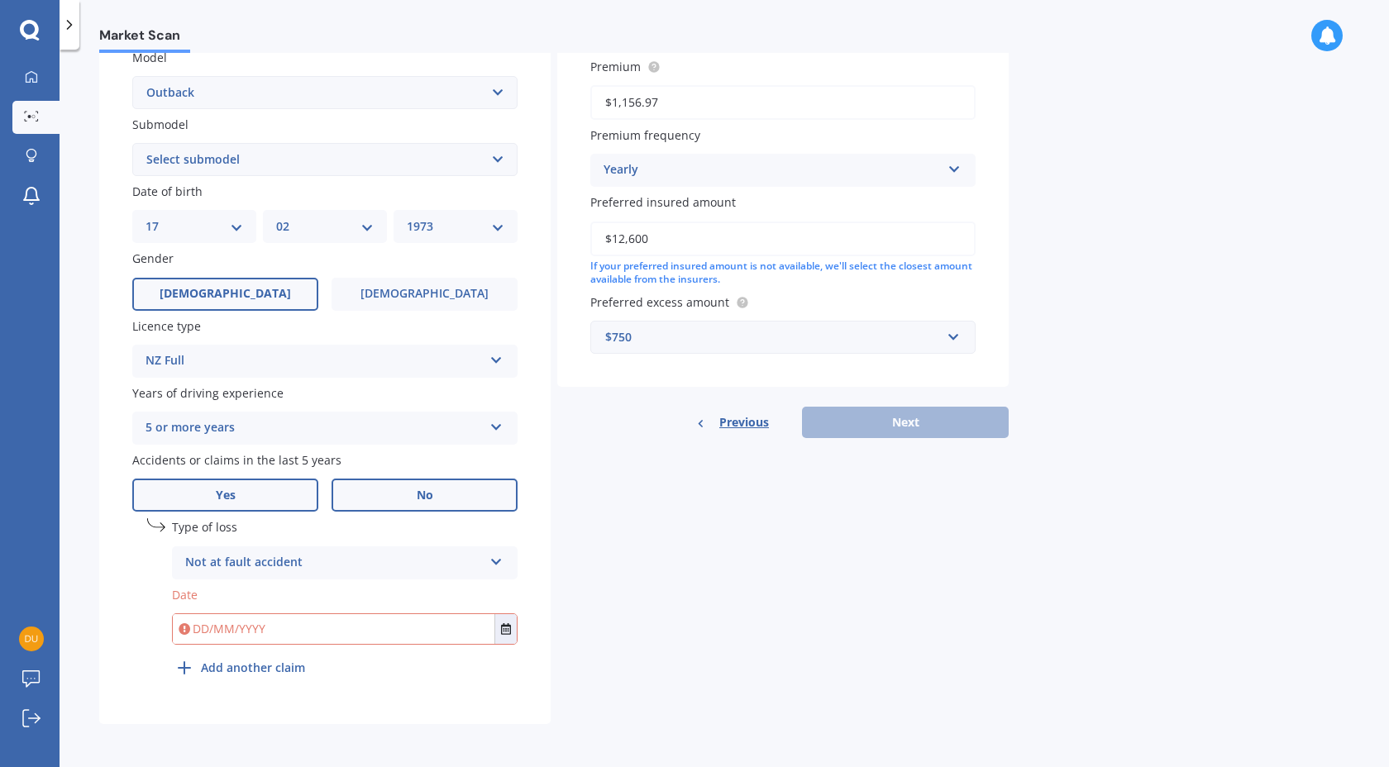
click at [412, 496] on label "No" at bounding box center [424, 495] width 186 height 33
click at [0, 0] on input "No" at bounding box center [0, 0] width 0 height 0
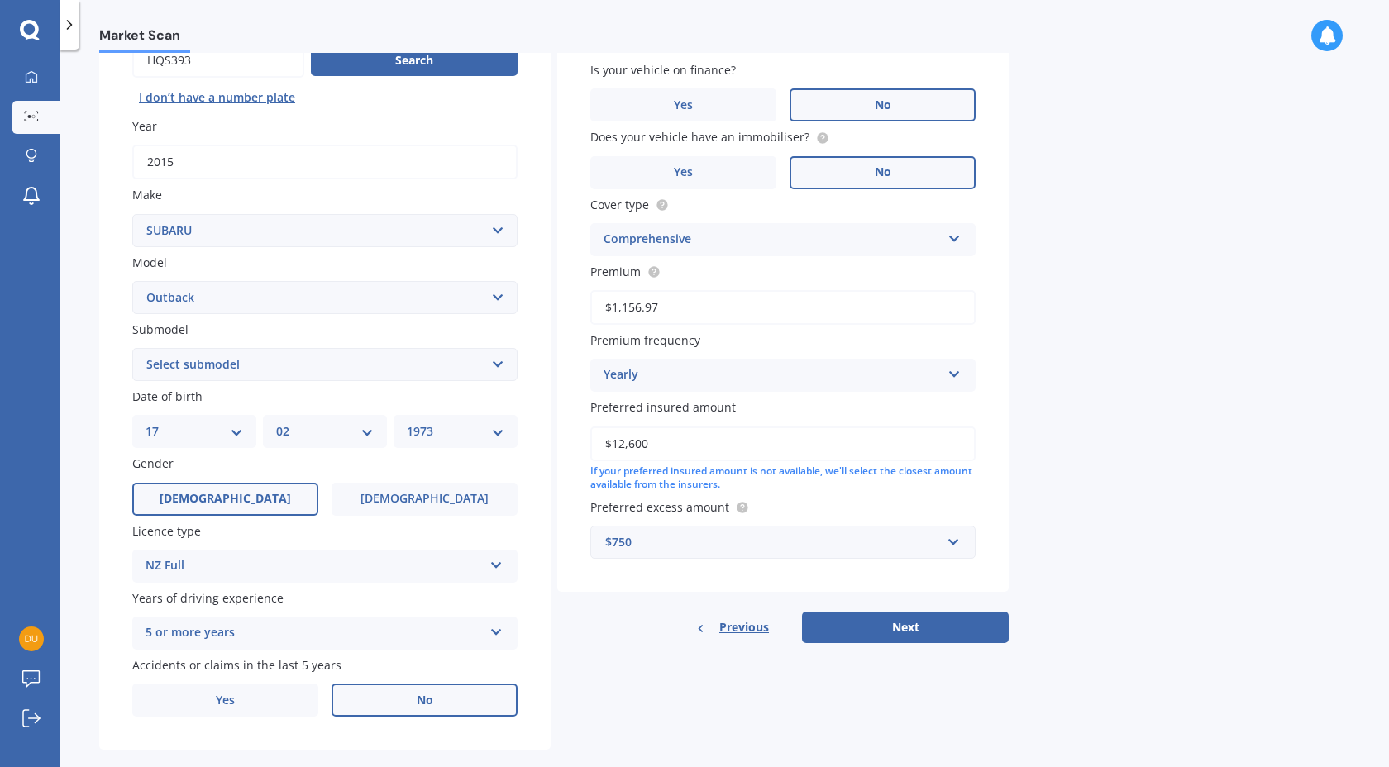
scroll to position [206, 0]
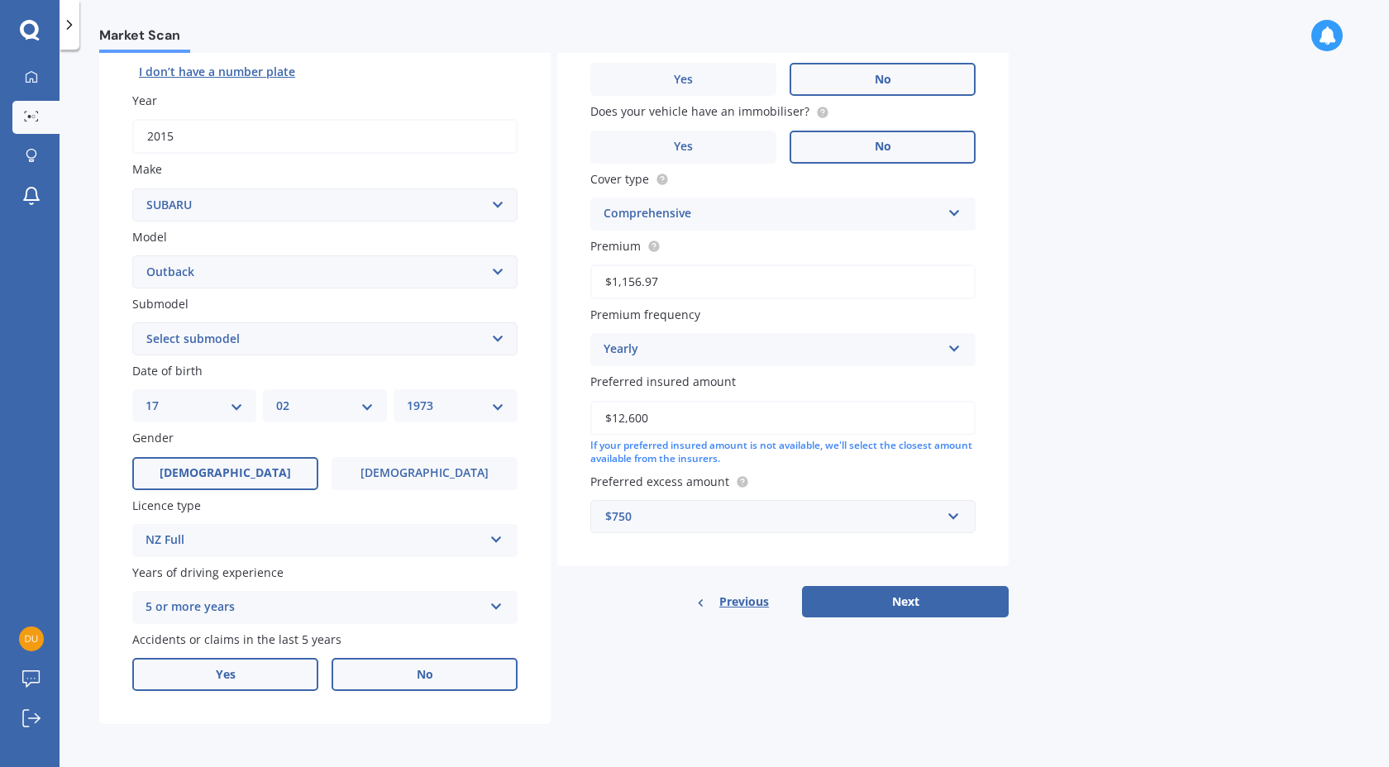
click at [237, 667] on label "Yes" at bounding box center [225, 674] width 186 height 33
click at [0, 0] on input "Yes" at bounding box center [0, 0] width 0 height 0
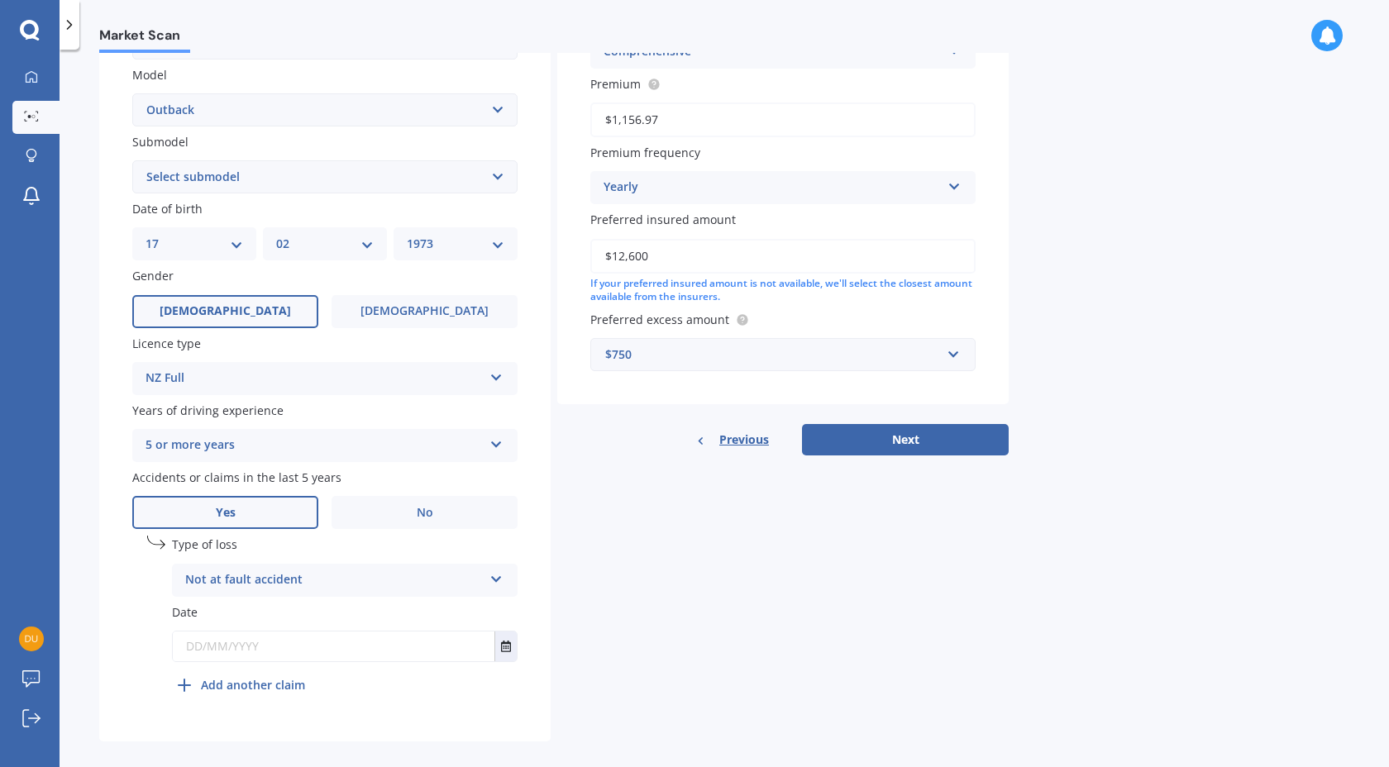
scroll to position [372, 0]
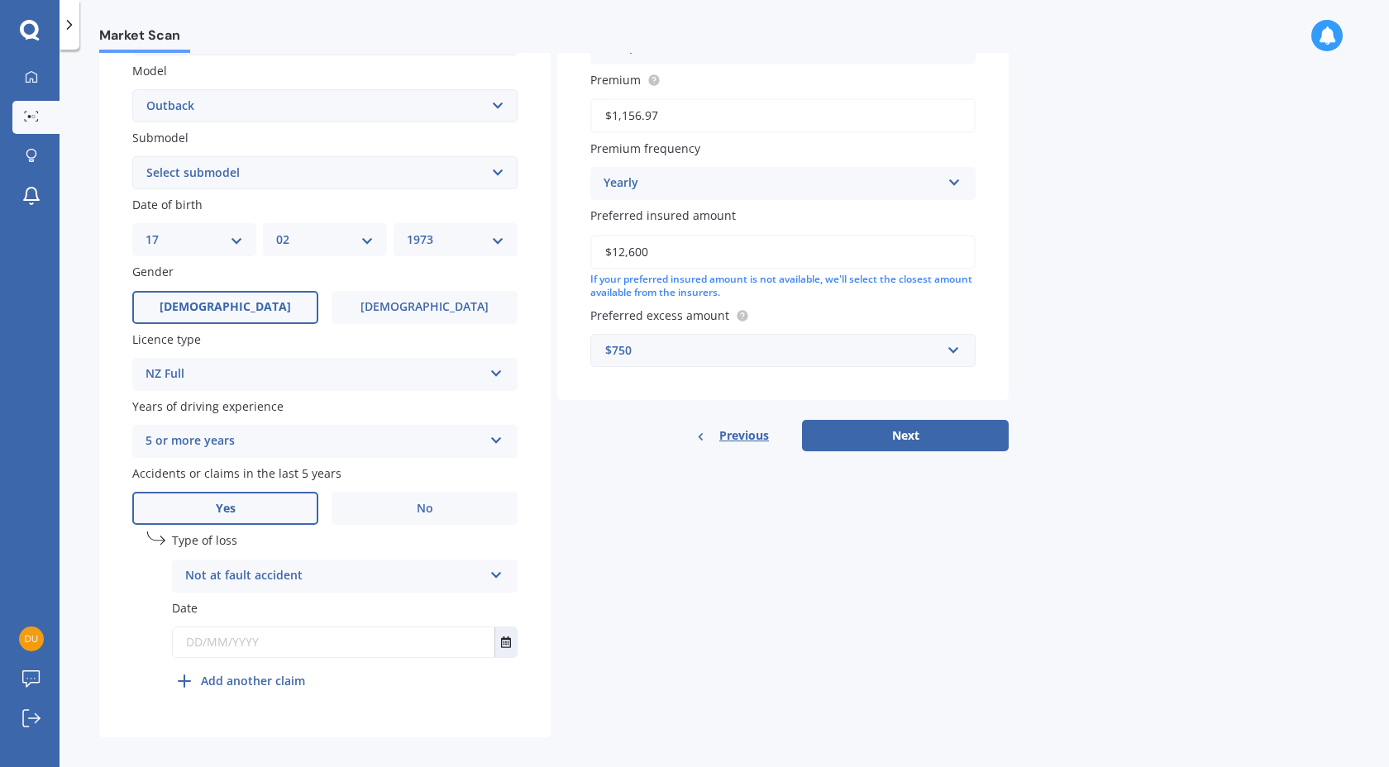
click at [304, 650] on input "text" at bounding box center [334, 642] width 322 height 30
click at [503, 644] on icon "Select date" at bounding box center [506, 642] width 10 height 12
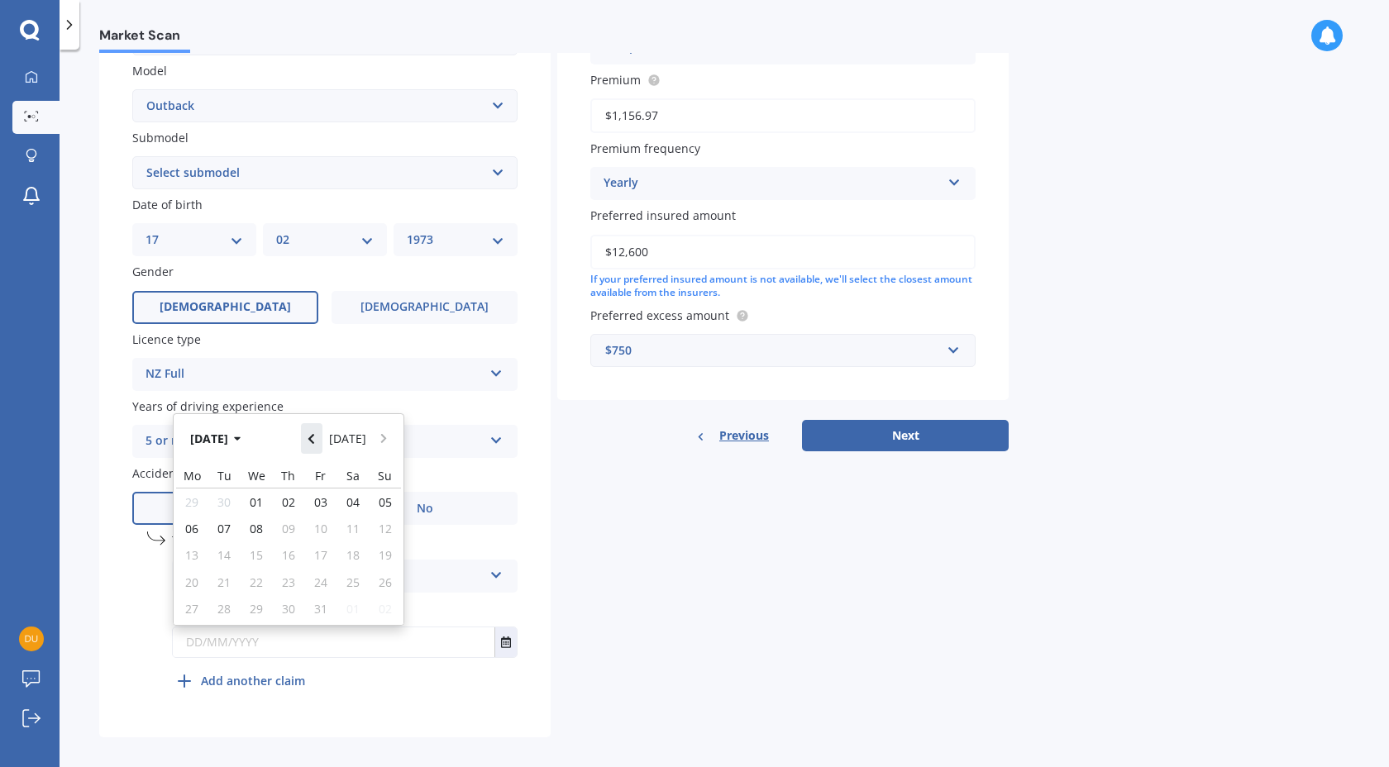
click at [312, 436] on icon "Navigate back" at bounding box center [310, 439] width 7 height 12
click at [286, 584] on span "24" at bounding box center [288, 582] width 13 height 16
type input "[DATE]"
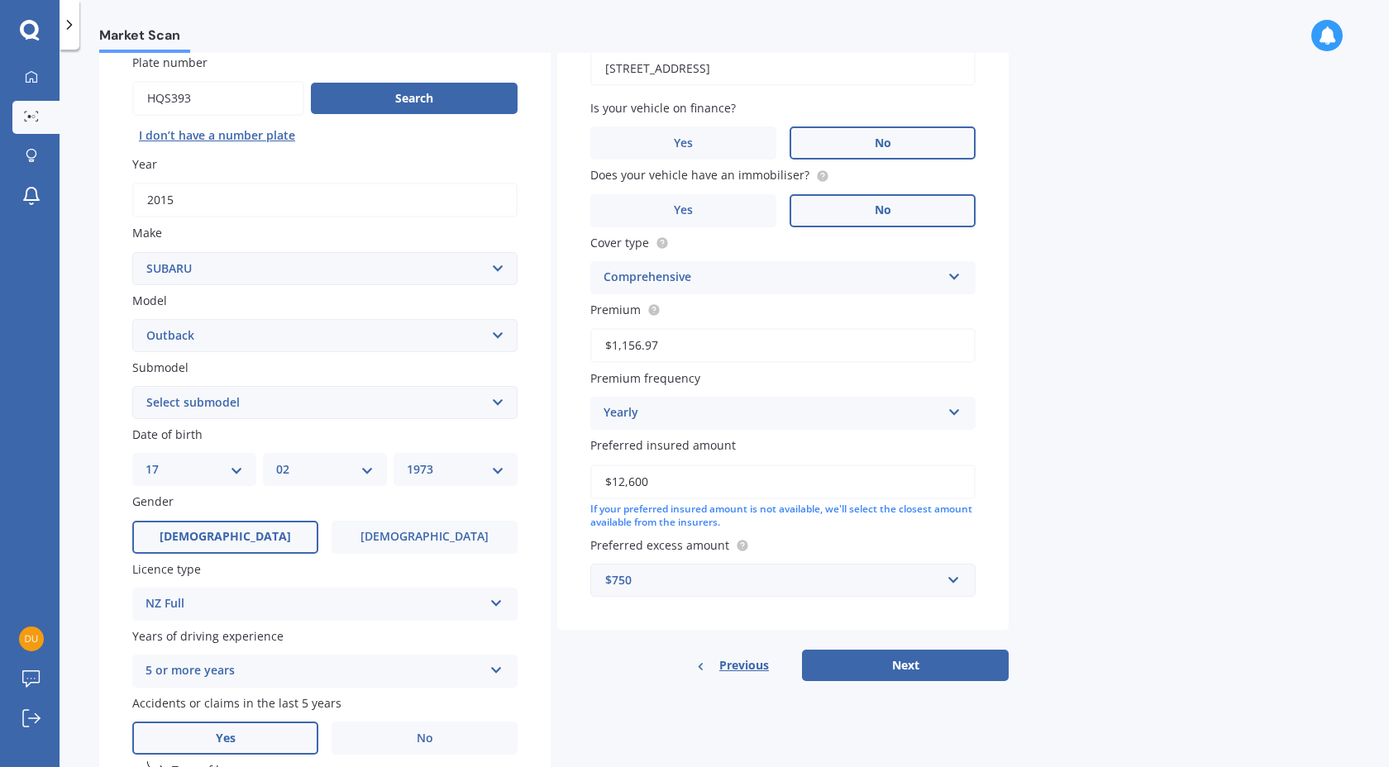
scroll to position [0, 0]
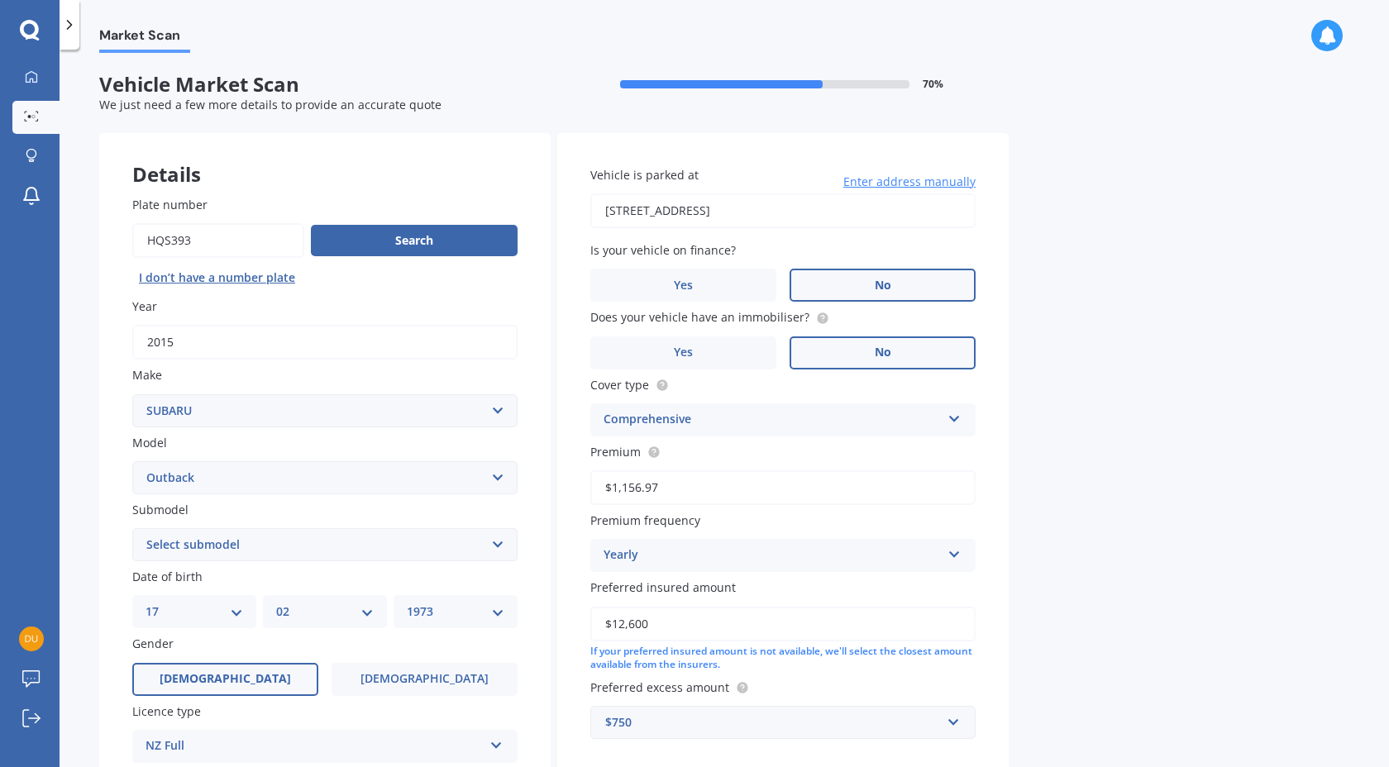
click at [926, 215] on input "[STREET_ADDRESS]" at bounding box center [782, 210] width 385 height 35
click at [1070, 301] on div "Market Scan Vehicle Market Scan 70 % We just need a few more details to provide…" at bounding box center [724, 411] width 1329 height 717
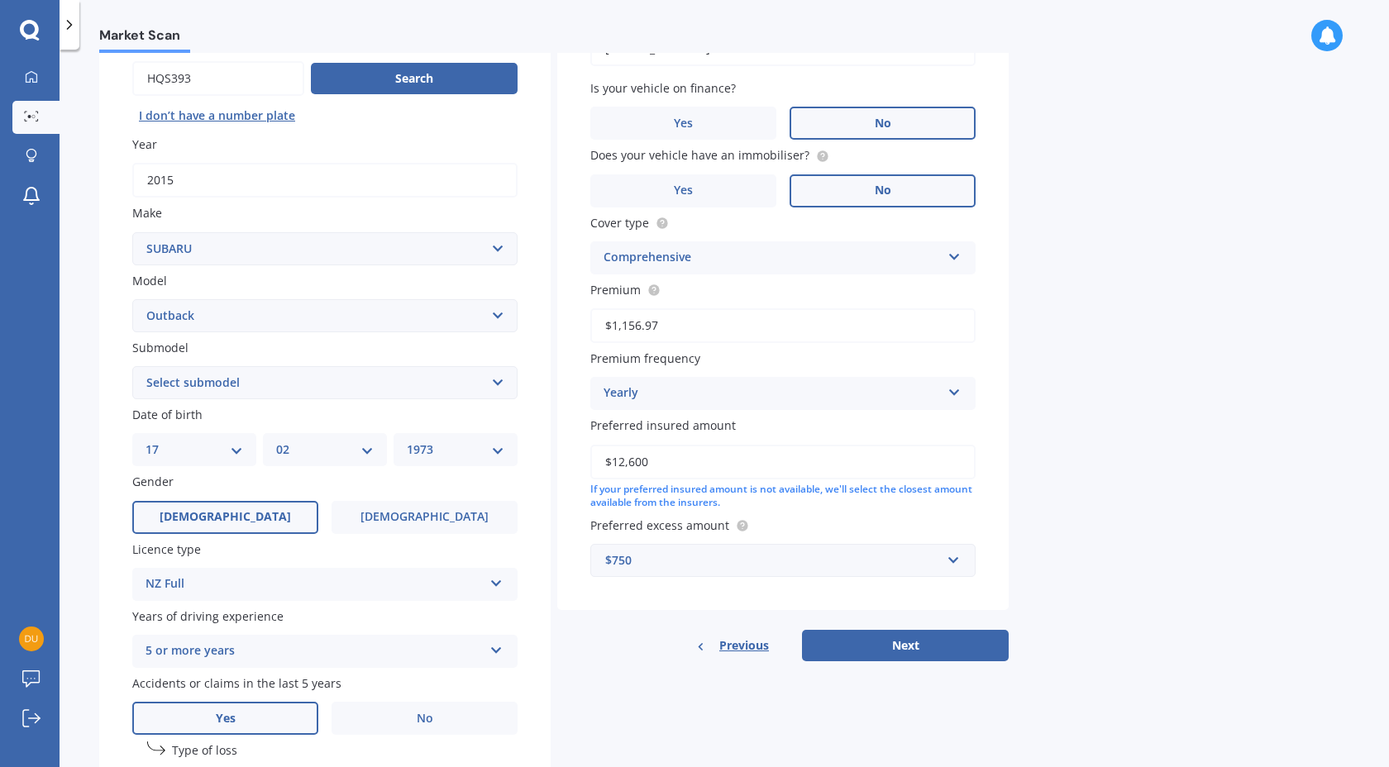
scroll to position [385, 0]
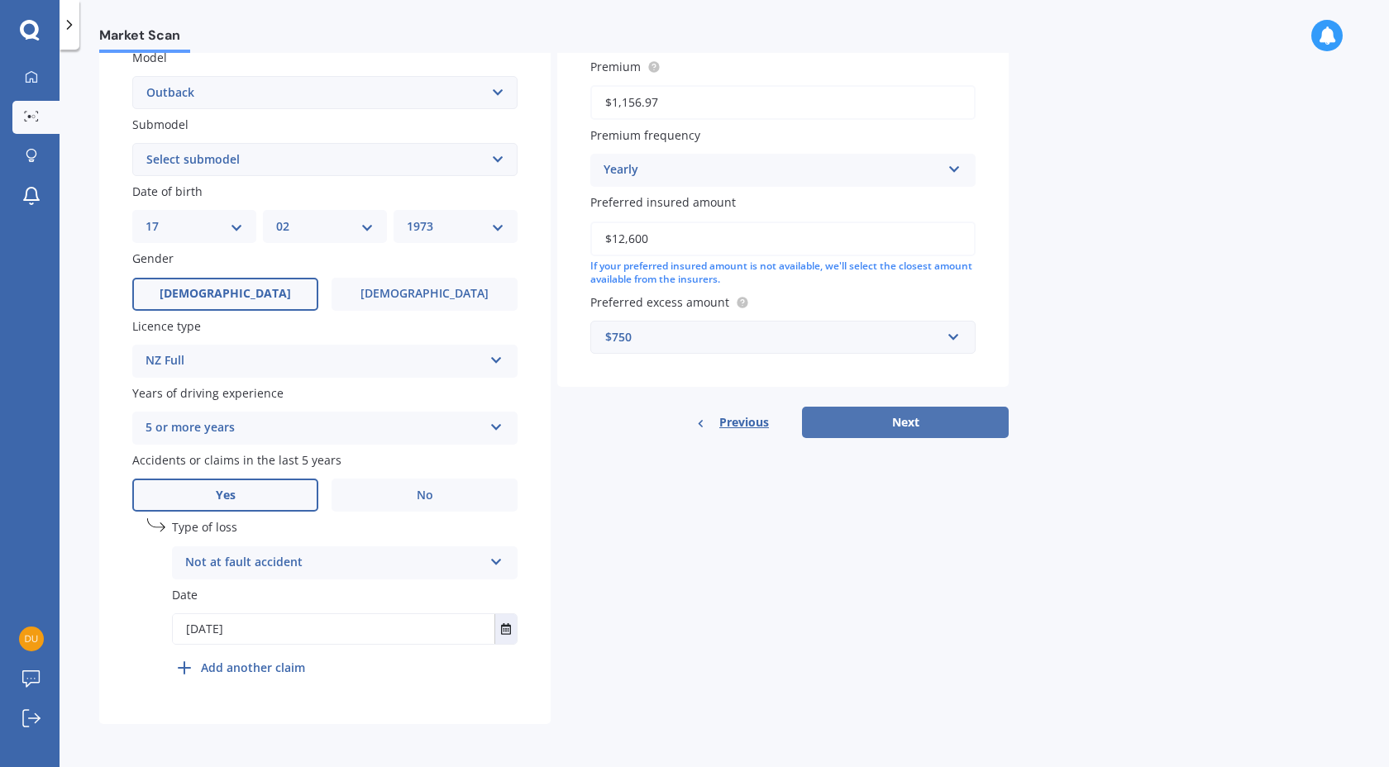
click at [864, 426] on button "Next" at bounding box center [905, 422] width 207 height 31
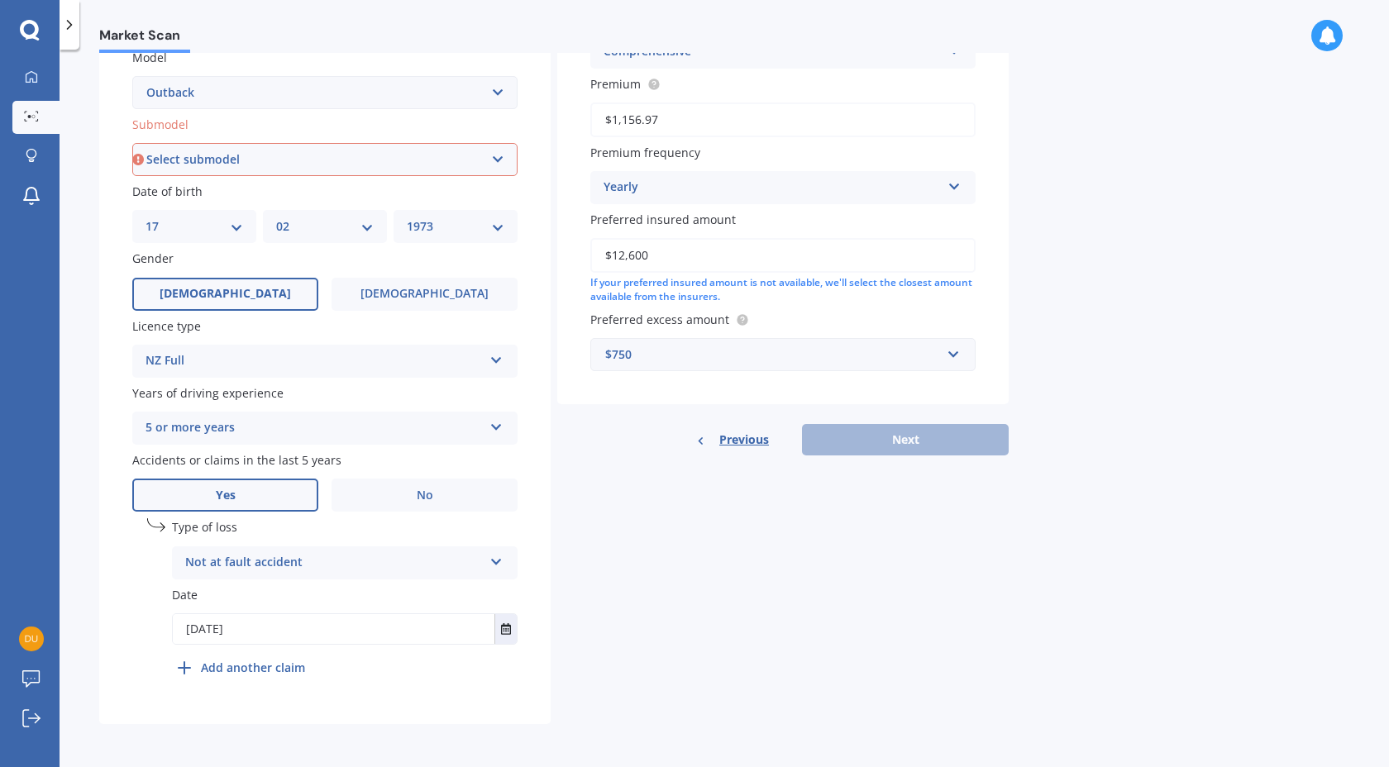
click at [498, 159] on select "Select submodel 2.0 Diesel 2.0 Diesel turbo 2.0D premium 2.5 2.5i 2.5i Luxury 2…" at bounding box center [324, 159] width 385 height 33
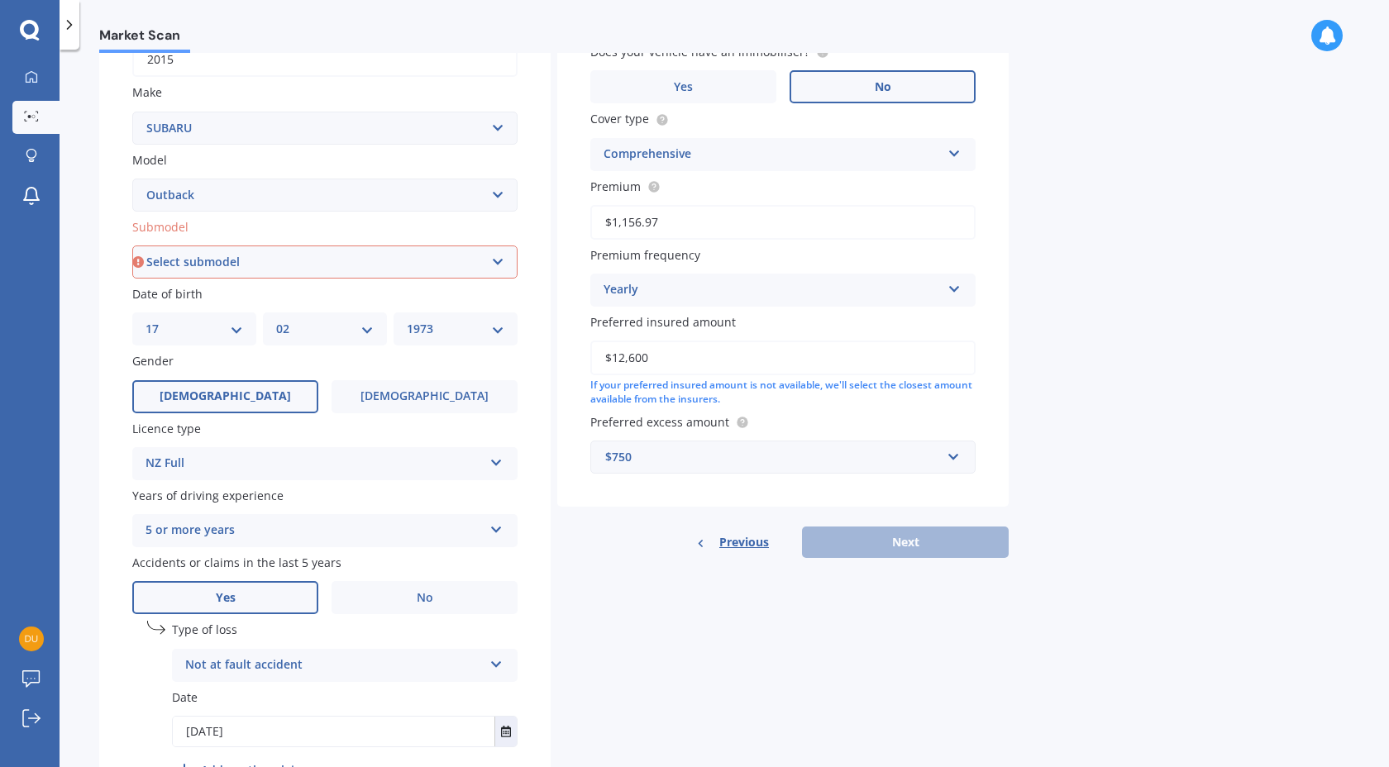
scroll to position [0, 0]
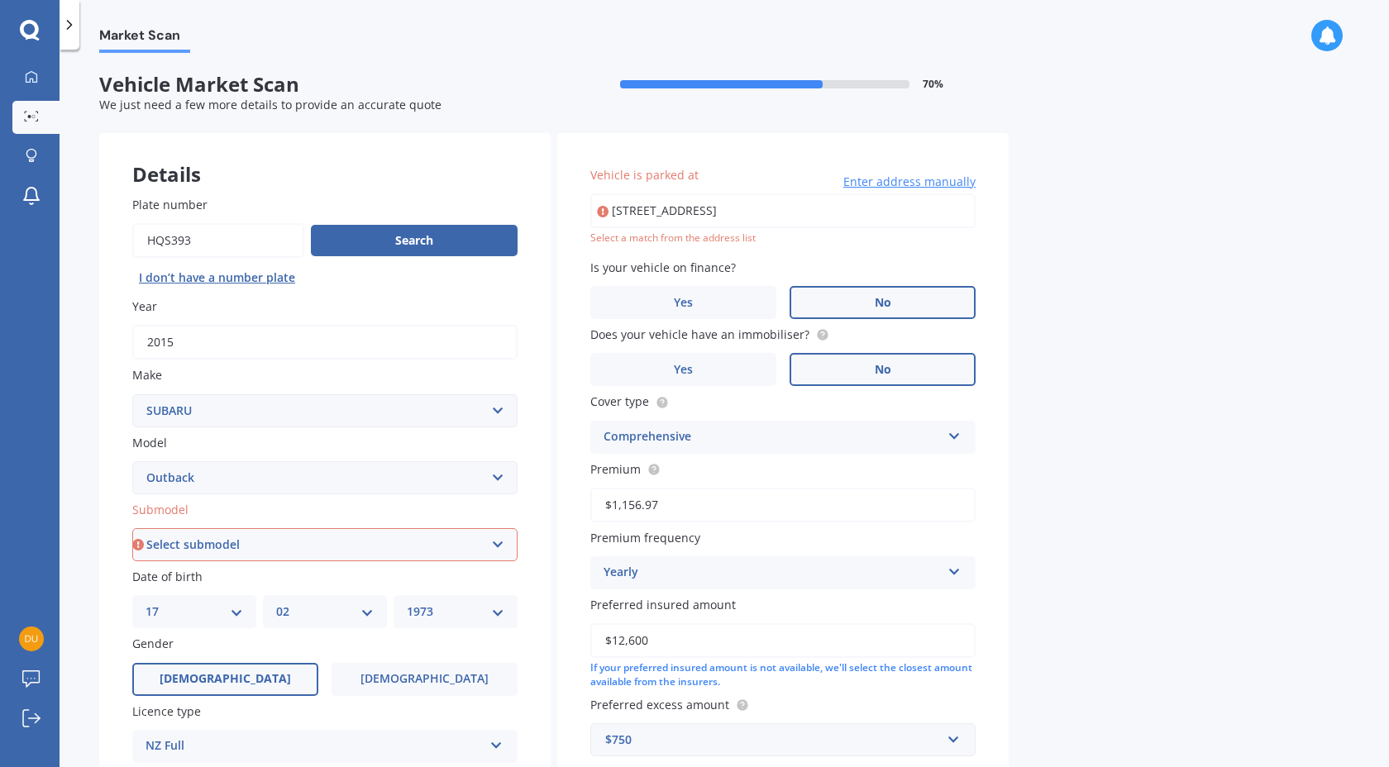
drag, startPoint x: 200, startPoint y: 242, endPoint x: 138, endPoint y: 241, distance: 62.0
click at [138, 241] on input "Plate number" at bounding box center [218, 240] width 172 height 35
click at [494, 550] on select "Select submodel 2.0 Diesel 2.0 Diesel turbo 2.0D premium 2.5 2.5i 2.5i Luxury 2…" at bounding box center [324, 544] width 385 height 33
select select "2.5I SPORT"
click at [132, 528] on select "Select submodel 2.0 Diesel 2.0 Diesel turbo 2.0D premium 2.5 2.5i 2.5i Luxury 2…" at bounding box center [324, 544] width 385 height 33
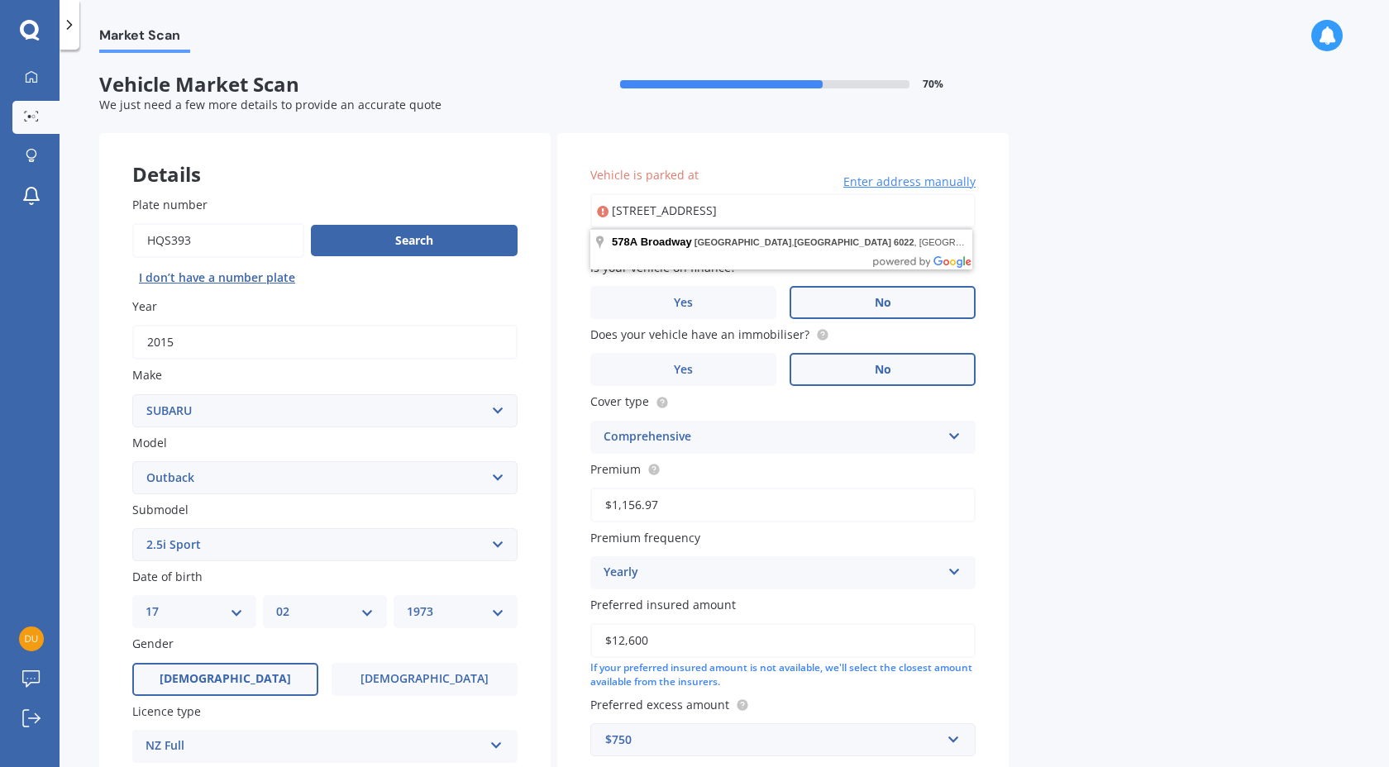
scroll to position [5, 0]
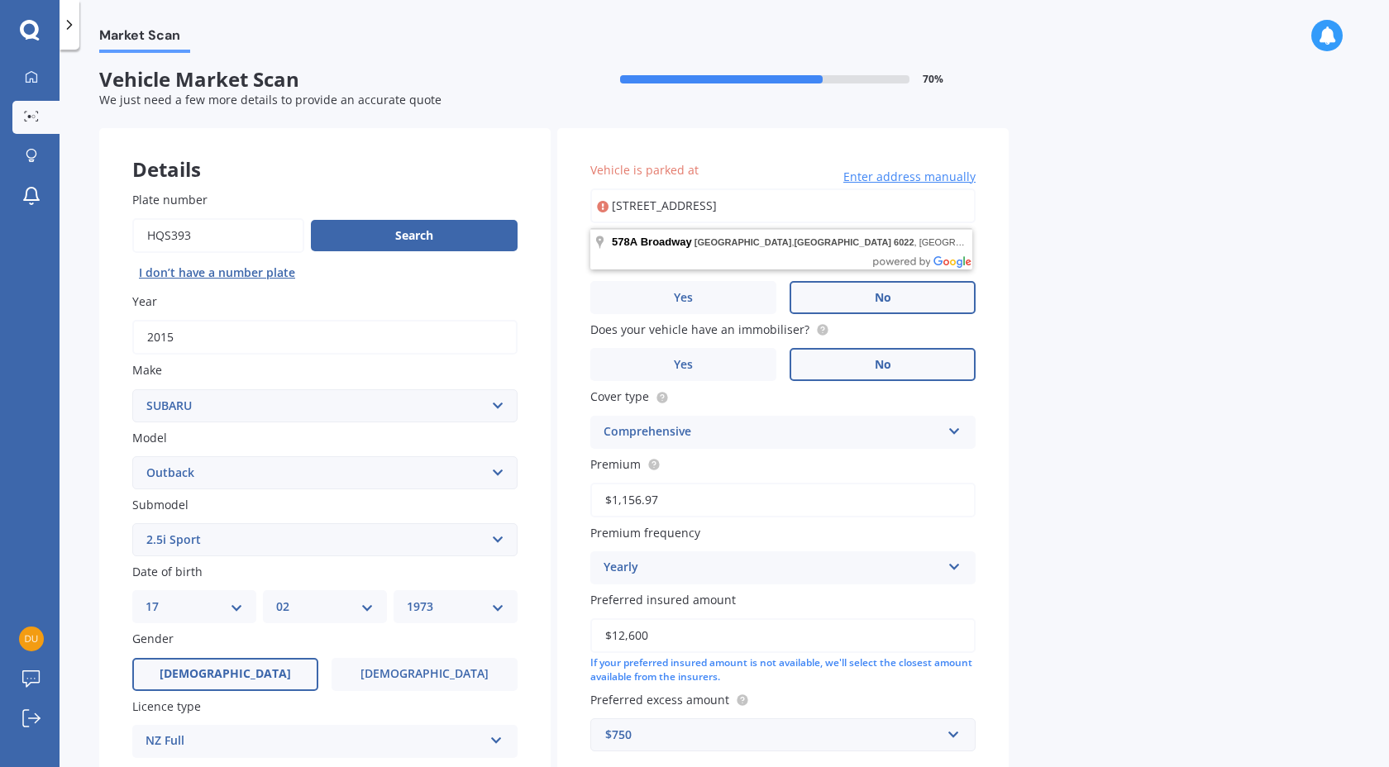
click at [936, 203] on input "[STREET_ADDRESS]" at bounding box center [782, 205] width 385 height 35
click at [832, 149] on div "Vehicle is parked at [STREET_ADDRESS] Enter address manually Select a match fro…" at bounding box center [782, 456] width 451 height 656
click at [691, 232] on div "Select a match from the address list" at bounding box center [782, 233] width 385 height 14
click at [711, 204] on input "[STREET_ADDRESS]" at bounding box center [782, 205] width 385 height 35
type input "[STREET_ADDRESS]"
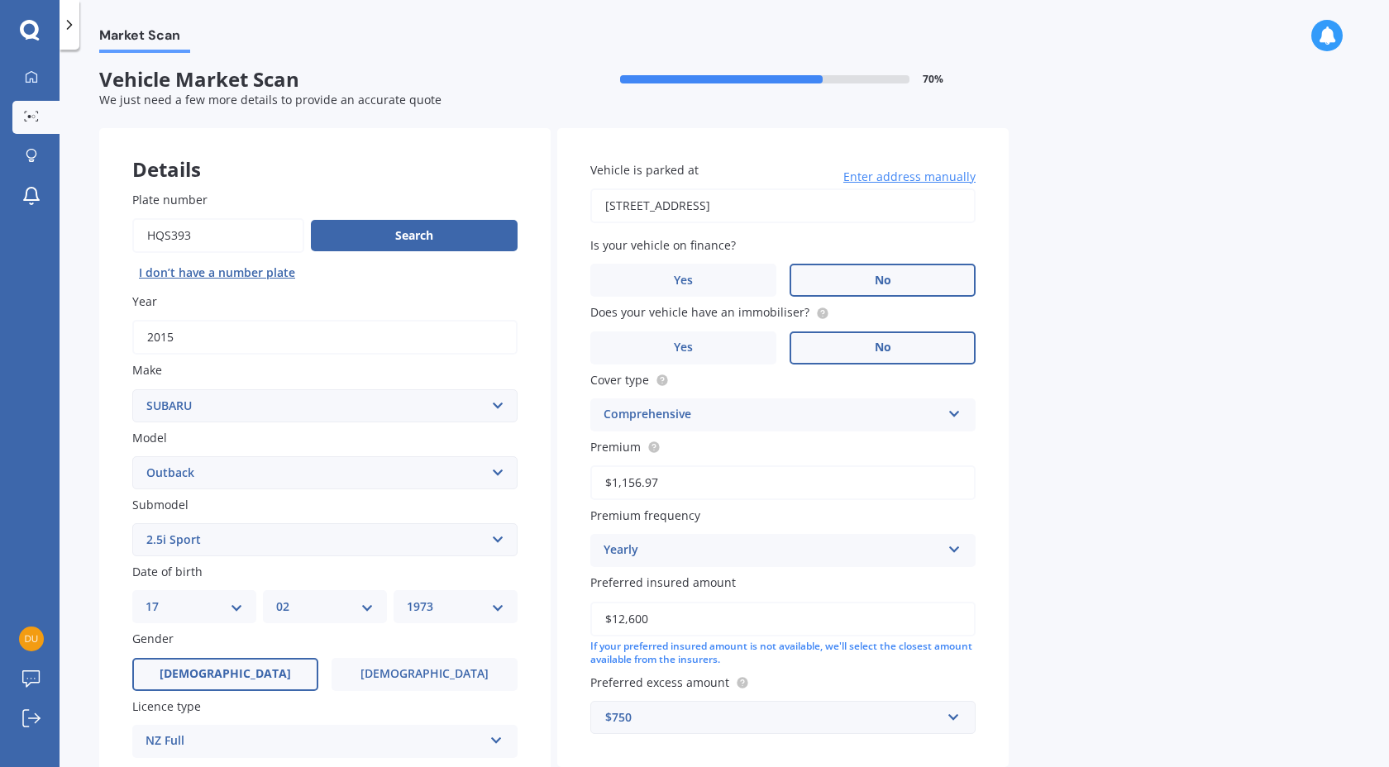
click at [1066, 345] on div "Market Scan Vehicle Market Scan 70 % We just need a few more details to provide…" at bounding box center [724, 411] width 1329 height 717
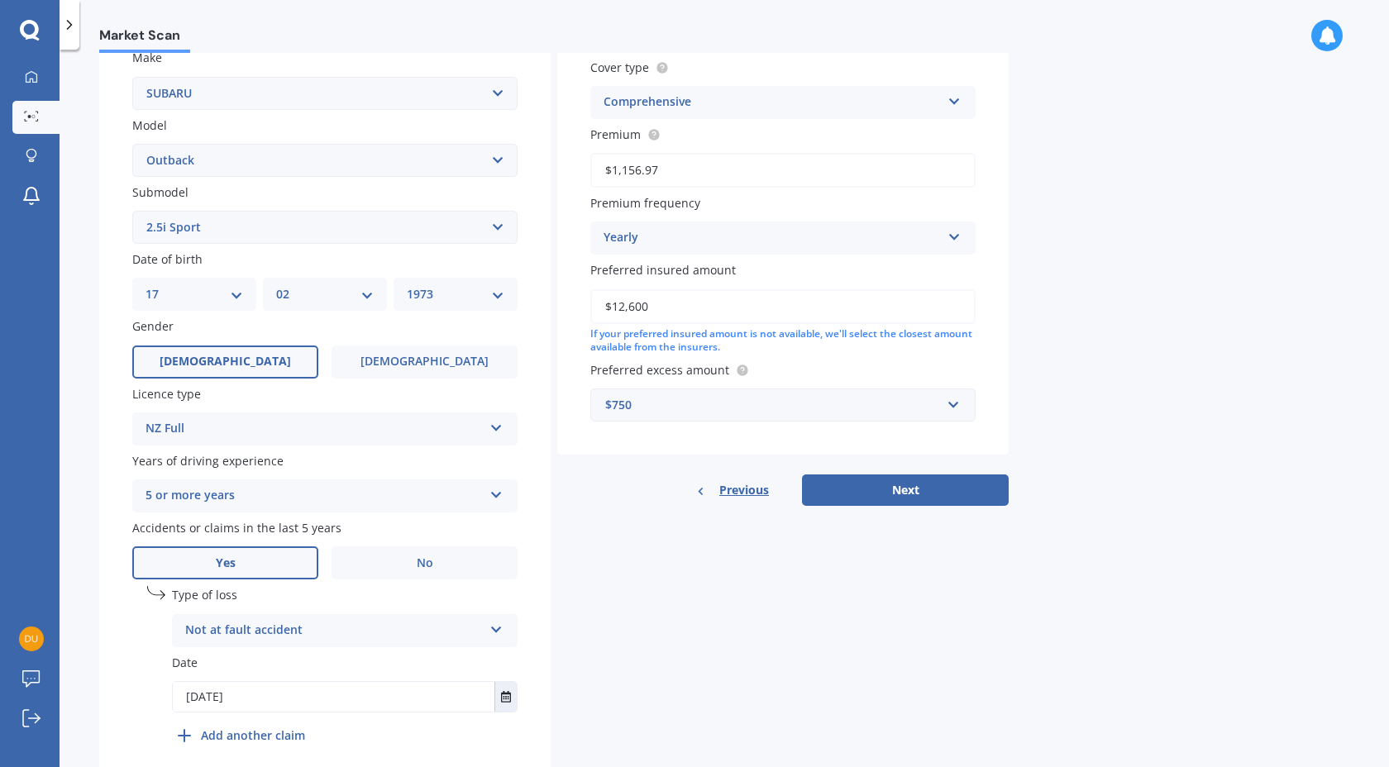
scroll to position [385, 0]
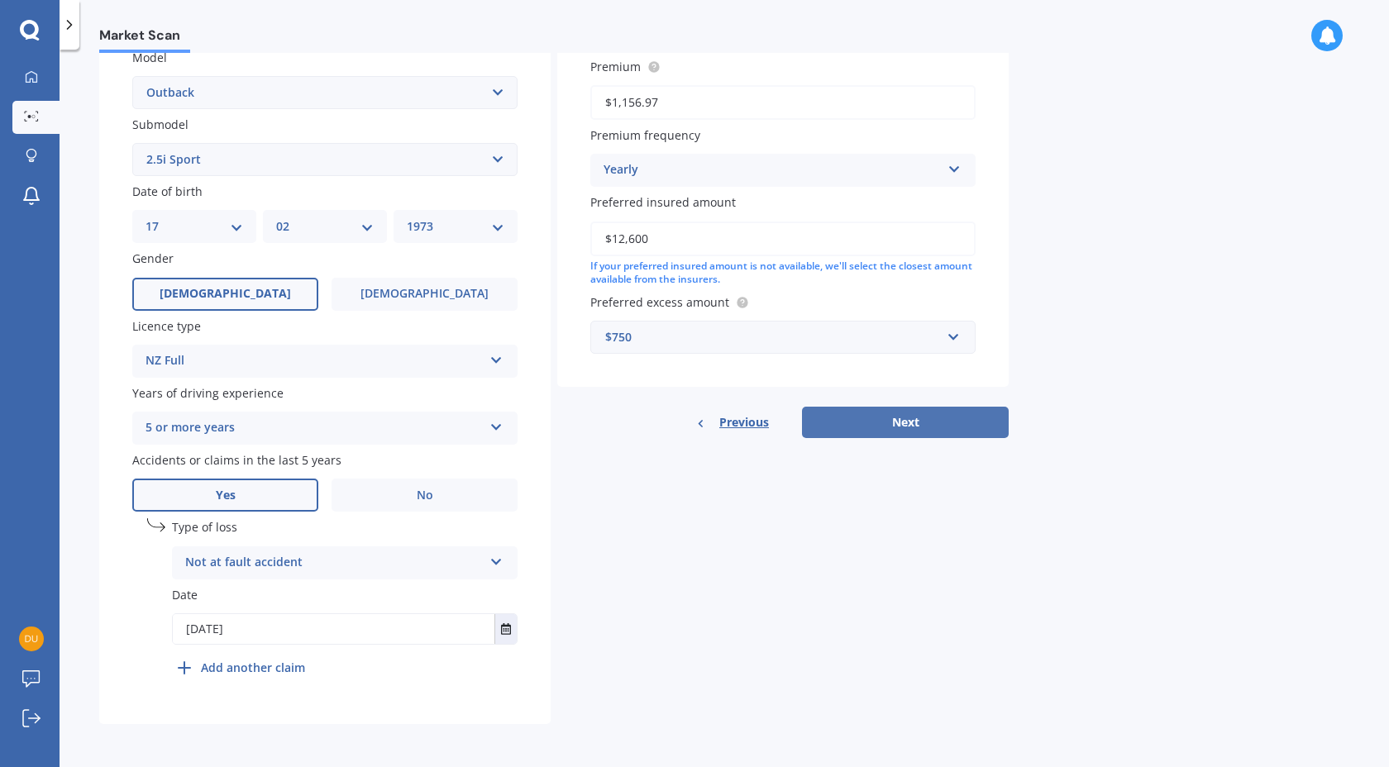
click at [925, 425] on button "Next" at bounding box center [905, 422] width 207 height 31
select select "17"
select select "02"
select select "1973"
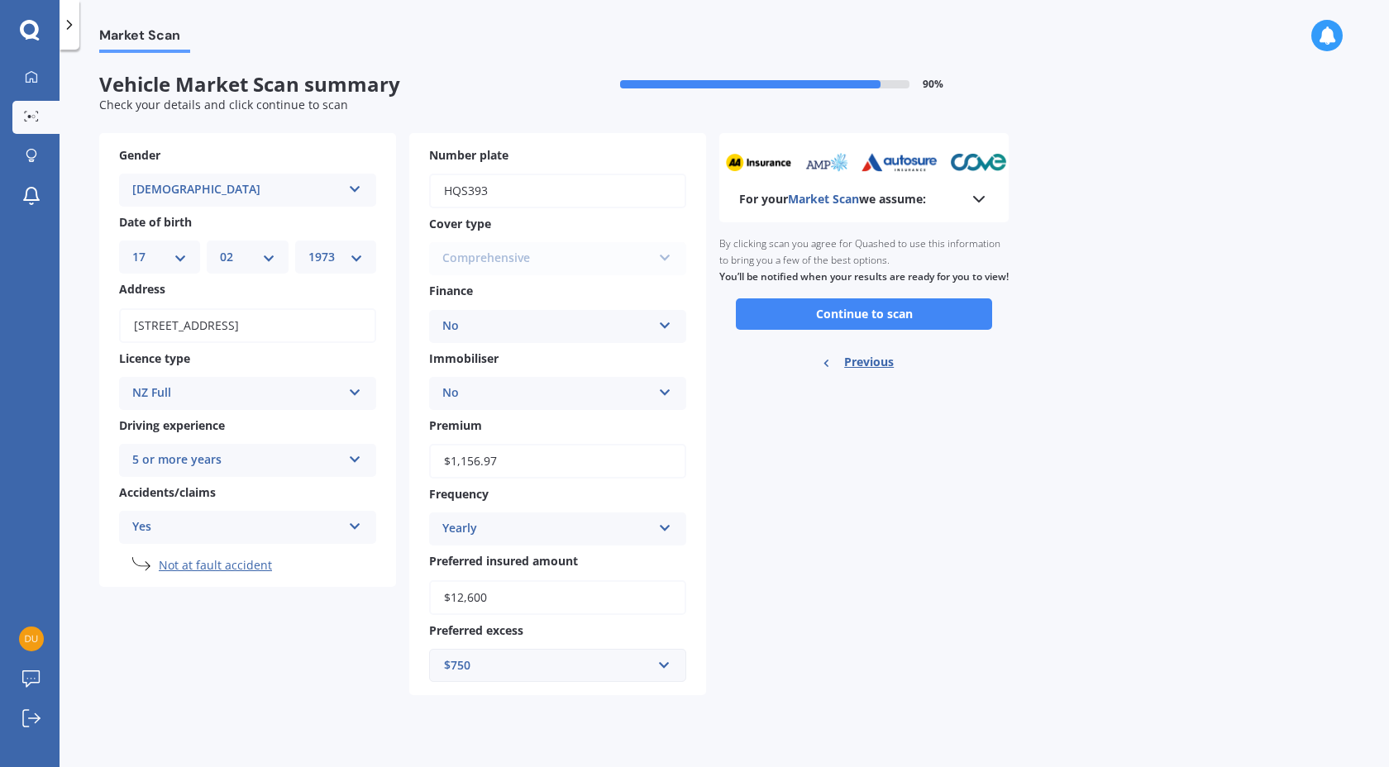
scroll to position [0, 0]
click at [861, 327] on button "Continue to scan" at bounding box center [864, 313] width 256 height 31
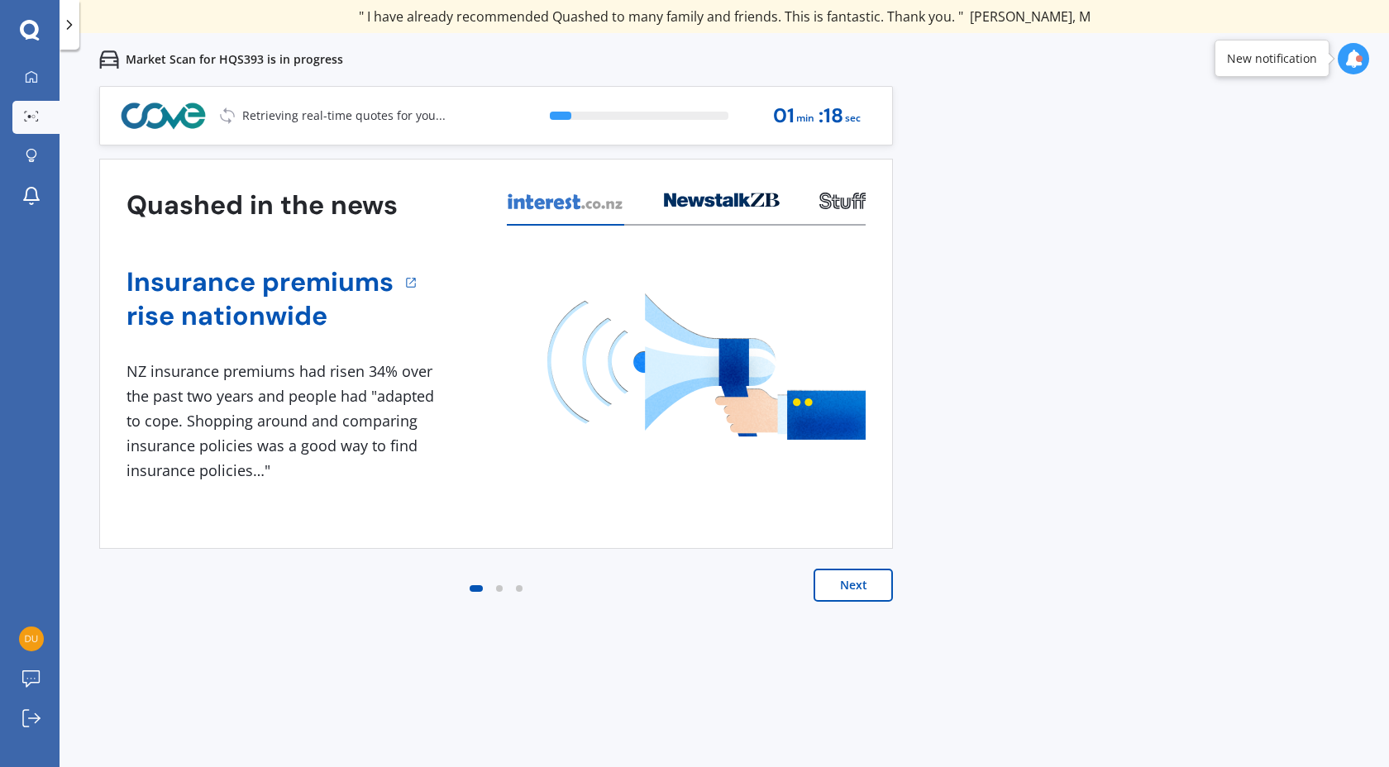
click at [866, 586] on button "Next" at bounding box center [852, 585] width 79 height 33
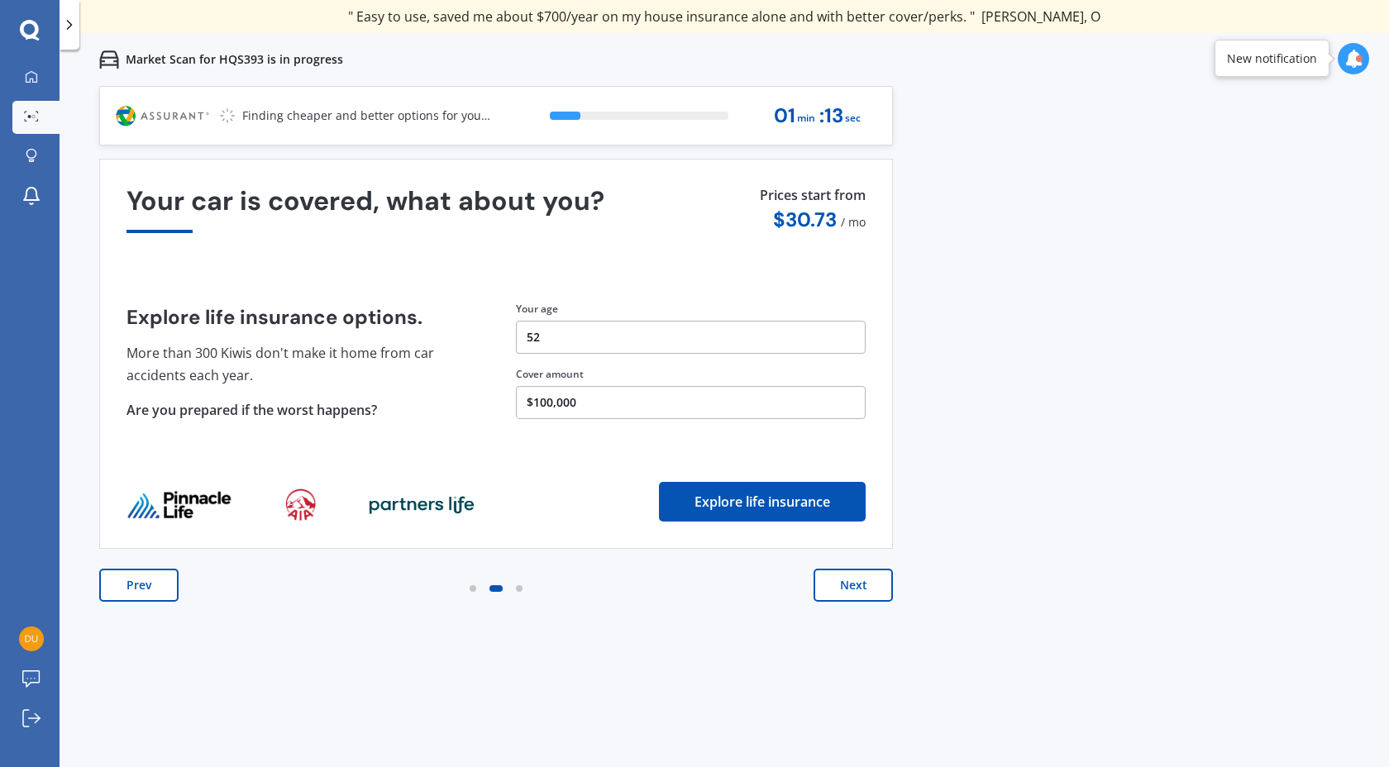
click at [854, 586] on button "Next" at bounding box center [852, 585] width 79 height 33
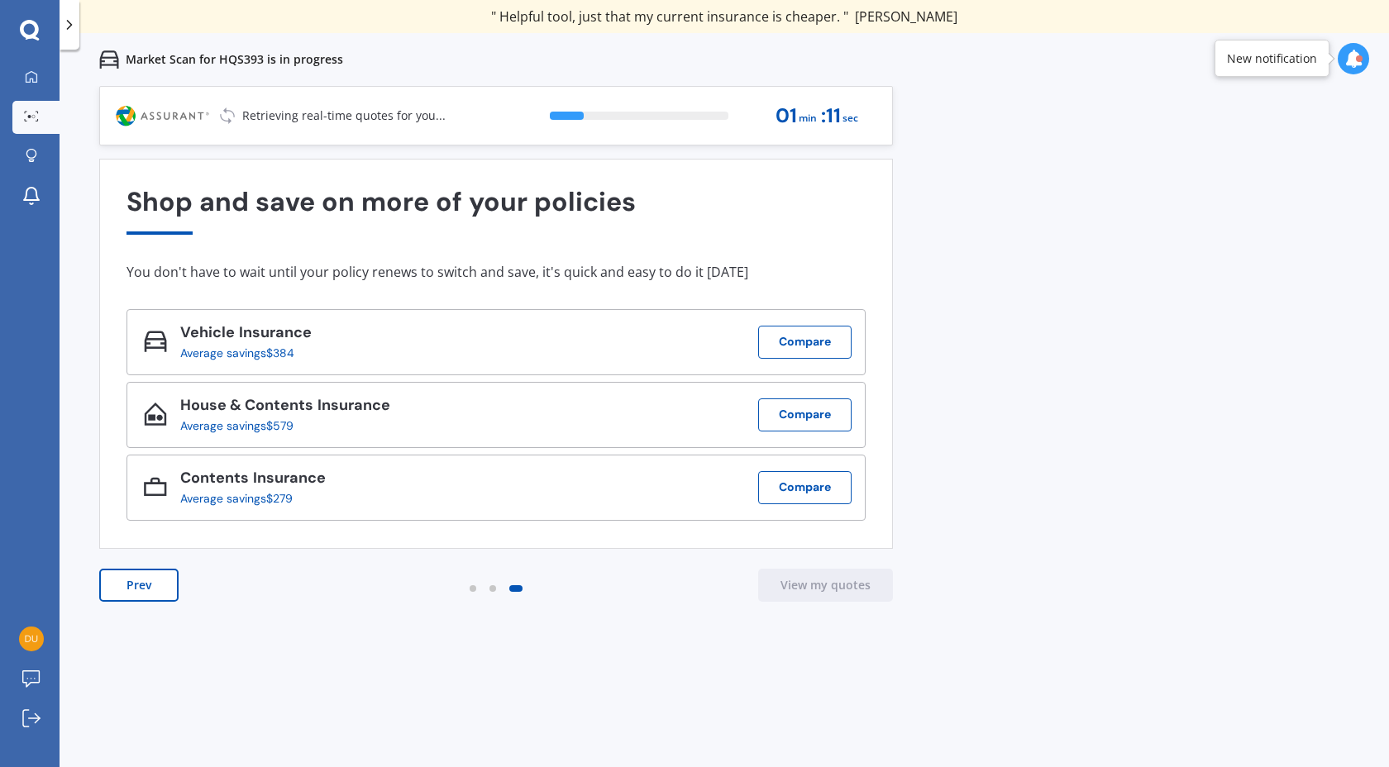
click at [873, 696] on div "Previous 80,000+ [DEMOGRAPHIC_DATA] consumers have signed up to shop and save t…" at bounding box center [724, 469] width 1329 height 767
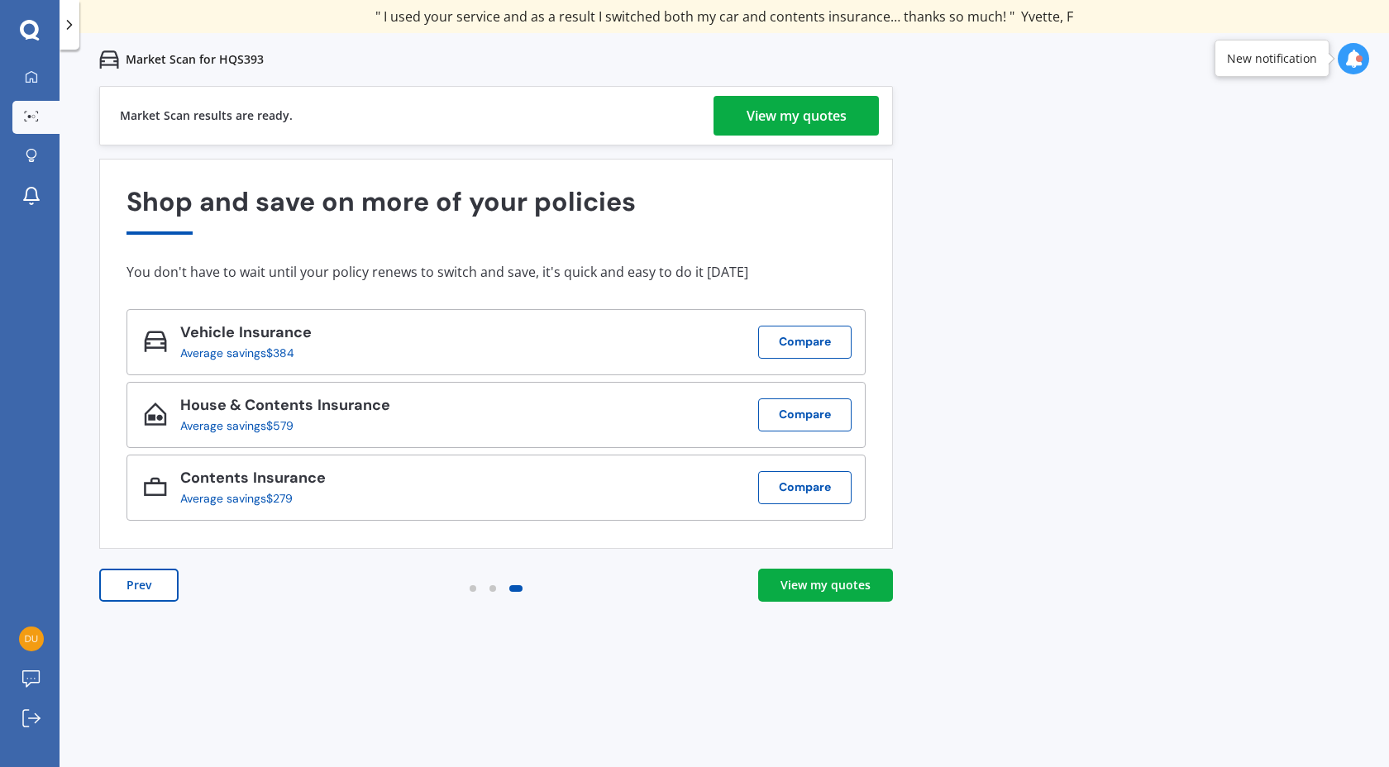
click at [816, 113] on div "View my quotes" at bounding box center [796, 116] width 100 height 40
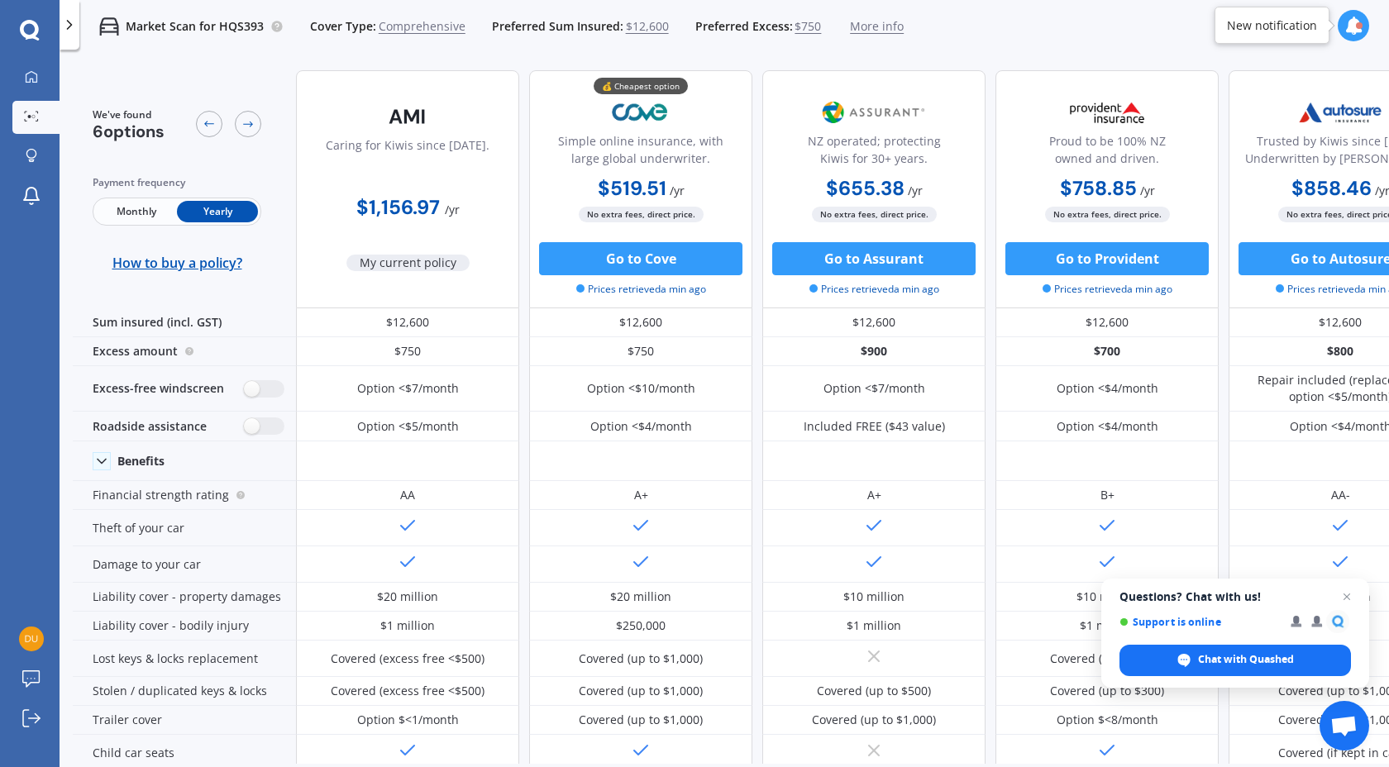
scroll to position [0, 304]
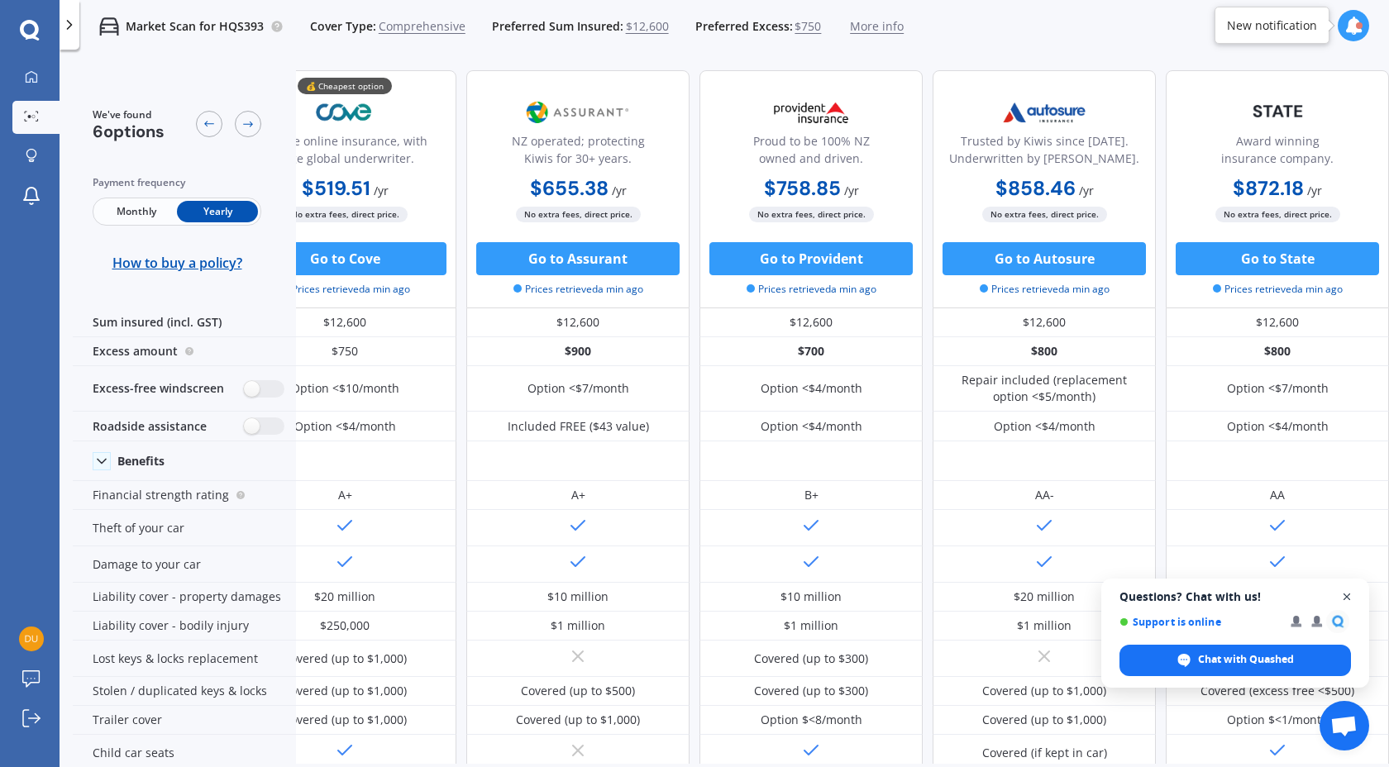
click at [1343, 597] on span "Close chat" at bounding box center [1347, 597] width 21 height 21
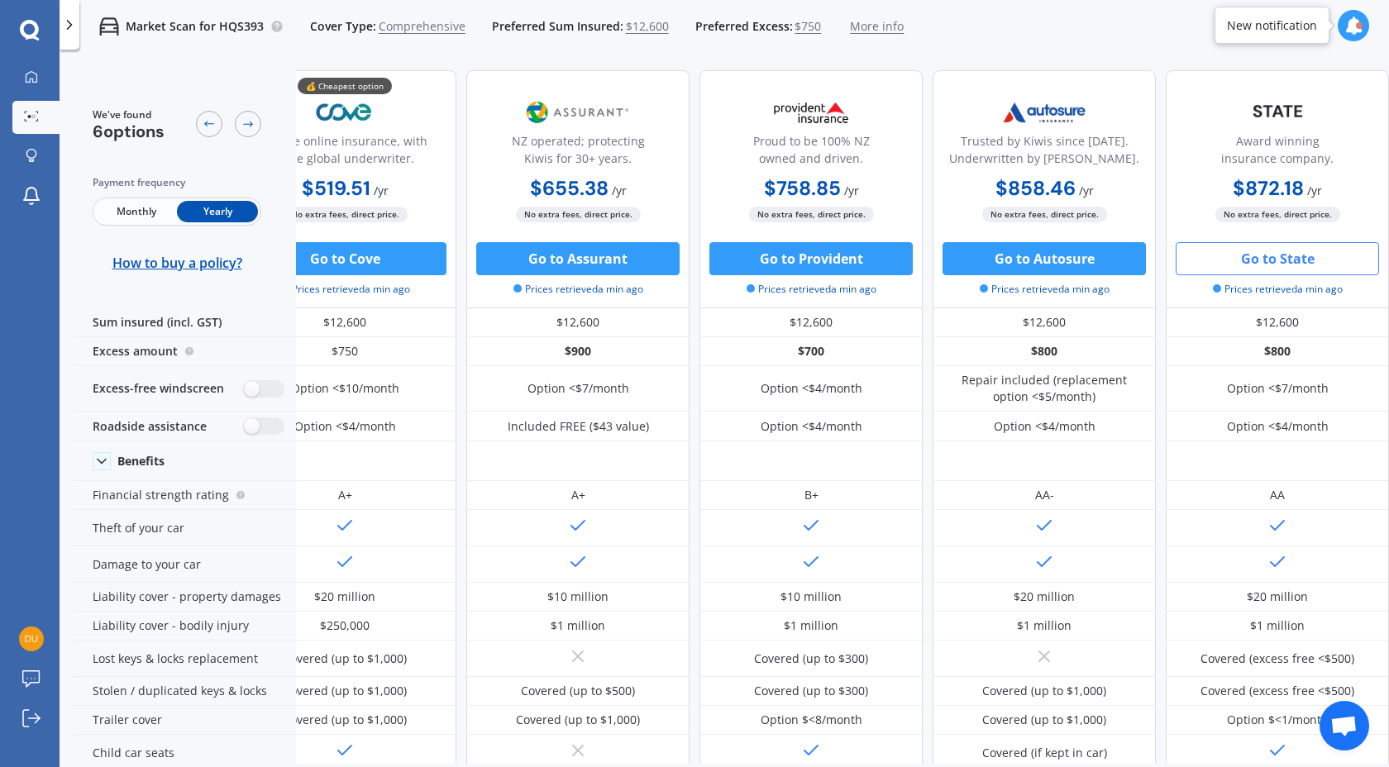
click at [1222, 258] on button "Go to State" at bounding box center [1276, 258] width 203 height 33
